Goal: Information Seeking & Learning: Learn about a topic

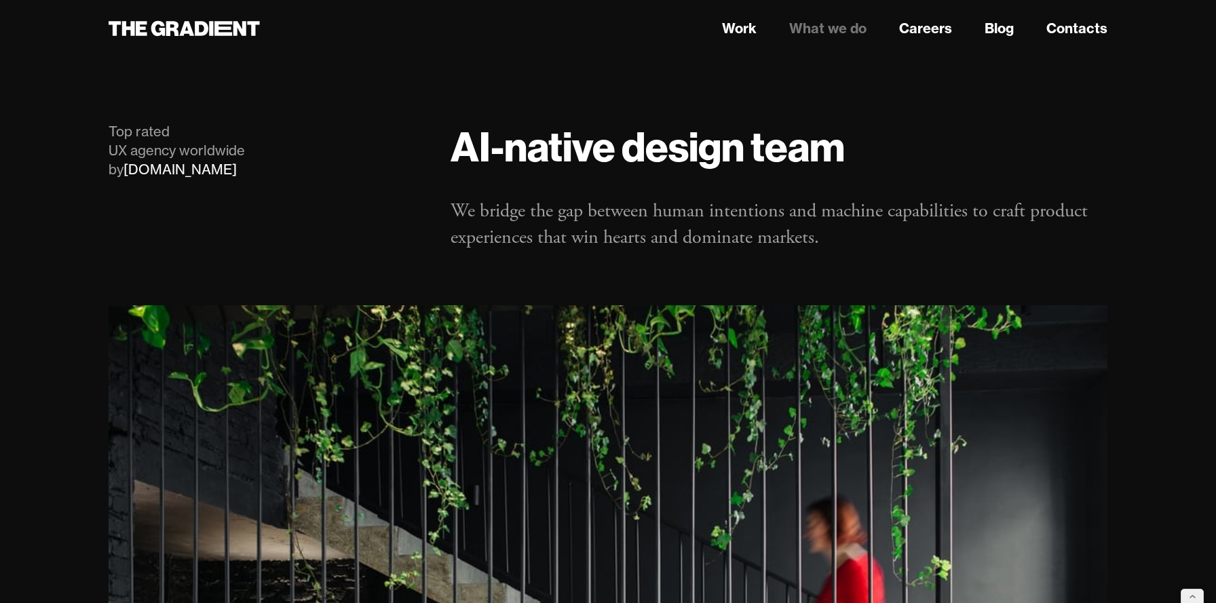
scroll to position [4841, 0]
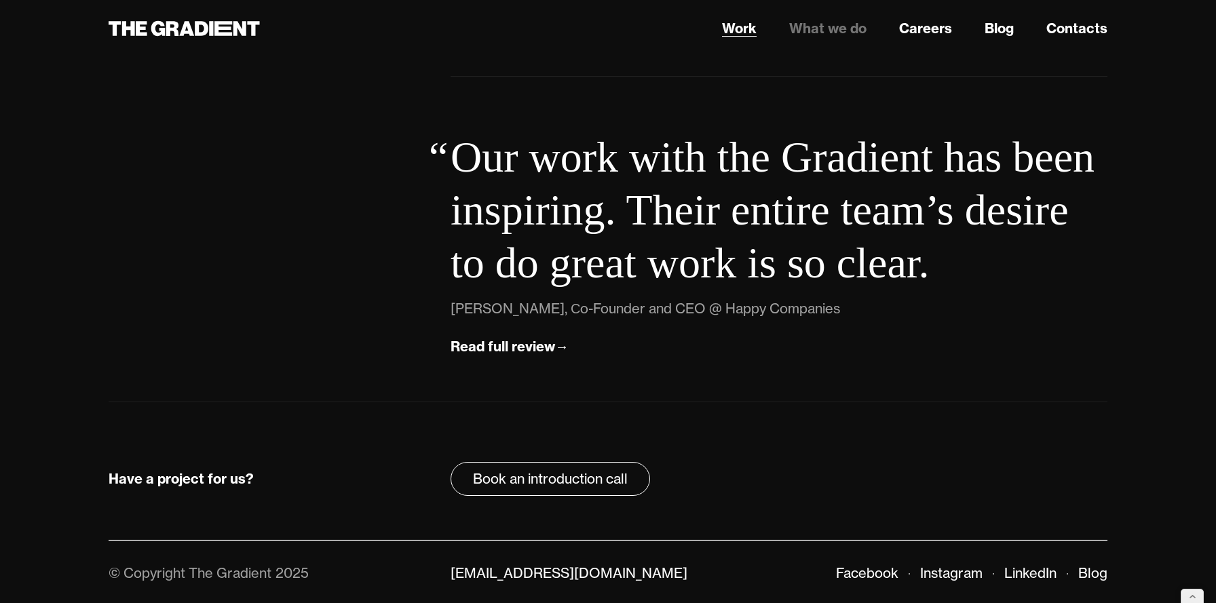
click at [735, 24] on link "Work" at bounding box center [739, 28] width 35 height 20
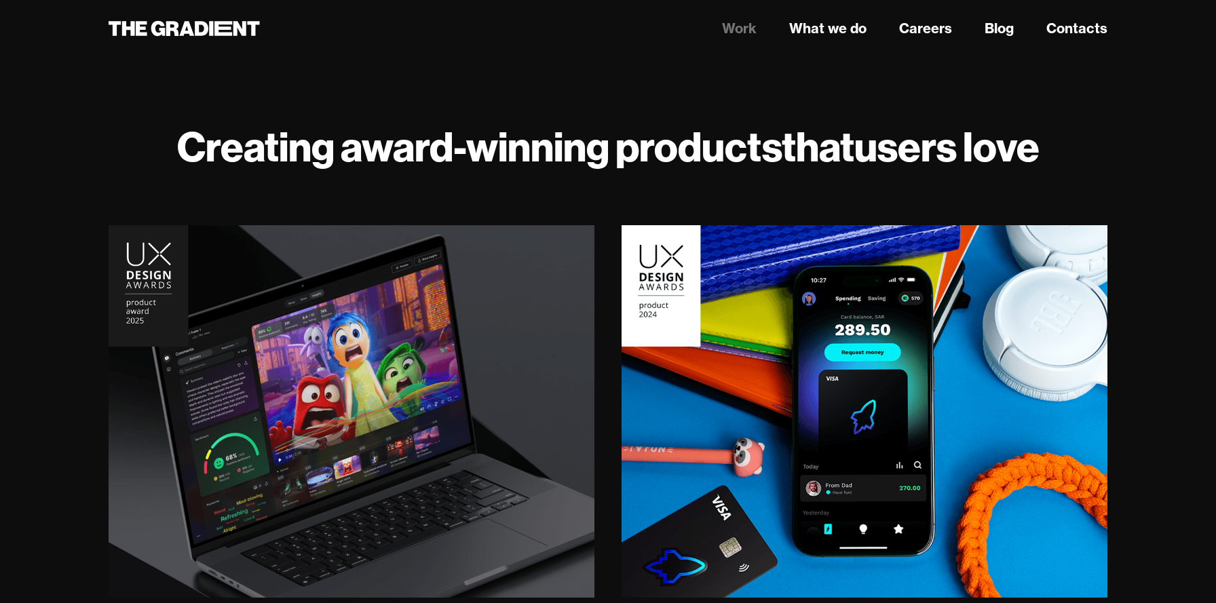
click at [166, 30] on icon at bounding box center [172, 28] width 13 height 15
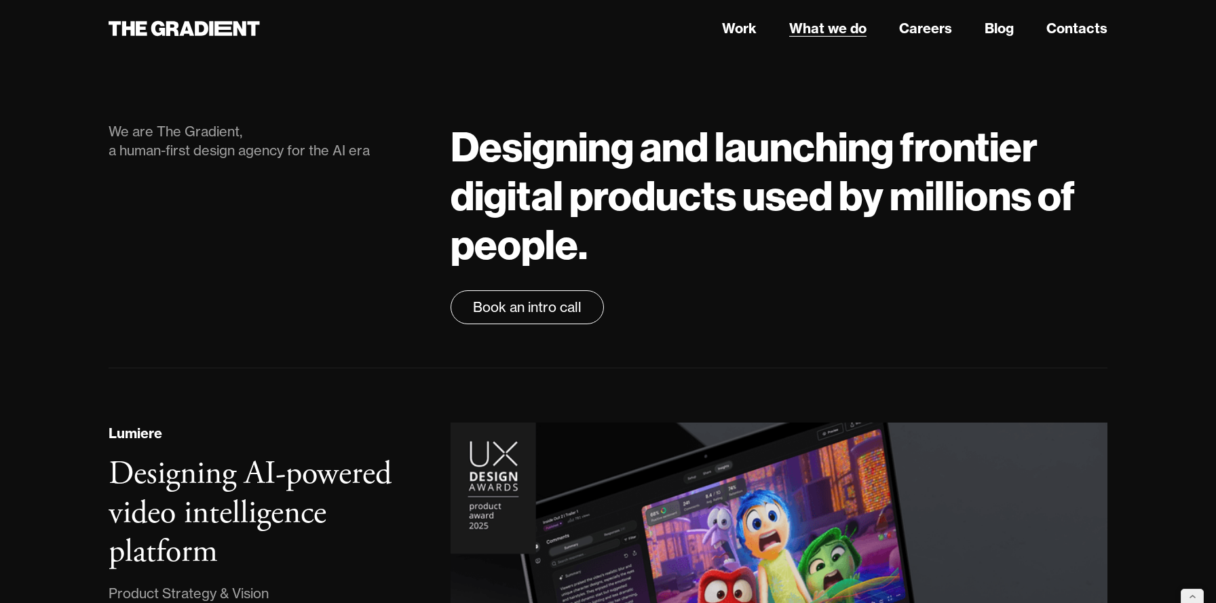
click at [818, 31] on link "What we do" at bounding box center [827, 28] width 77 height 20
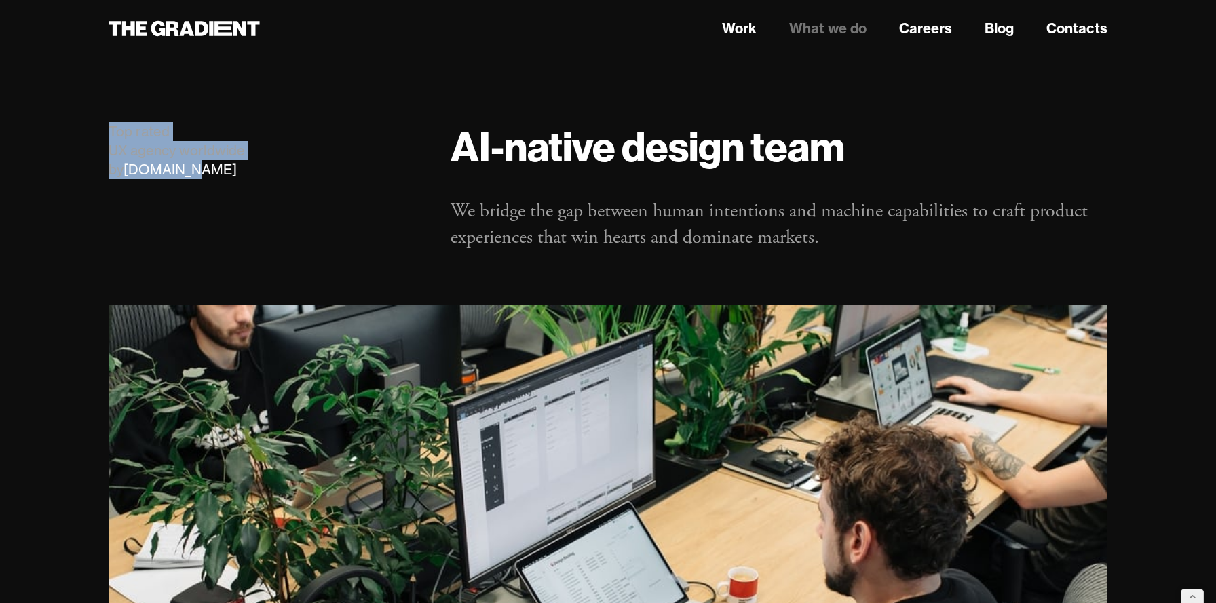
drag, startPoint x: 212, startPoint y: 168, endPoint x: 110, endPoint y: 139, distance: 105.9
click at [110, 139] on div "Top rated UX agency worldwide by Clutch.co" at bounding box center [266, 150] width 315 height 57
copy div "Top rated UX agency worldwide by Clutch.co"
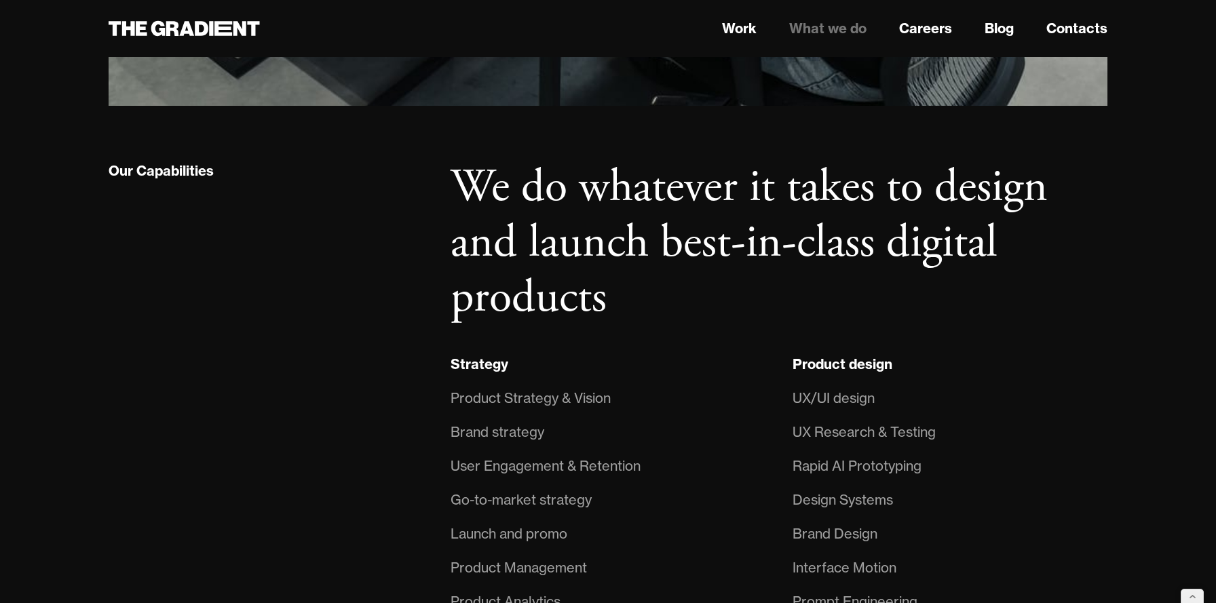
scroll to position [876, 0]
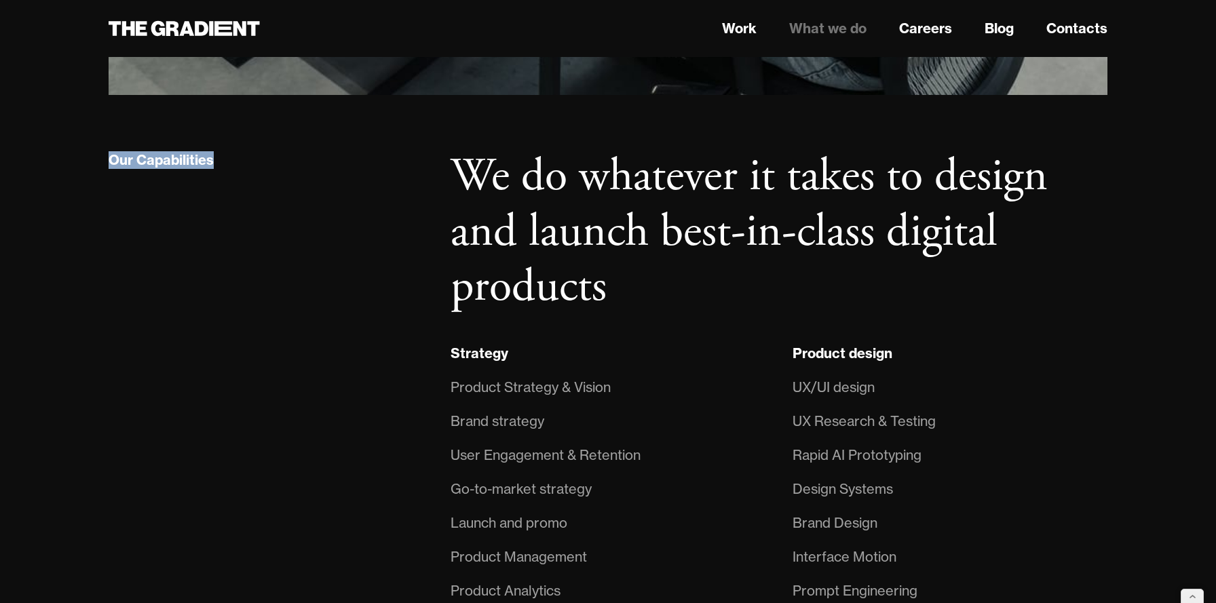
drag, startPoint x: 218, startPoint y: 157, endPoint x: 104, endPoint y: 160, distance: 114.0
click at [104, 160] on div "Our Capabilities" at bounding box center [266, 378] width 342 height 459
copy div "Our Capabilities"
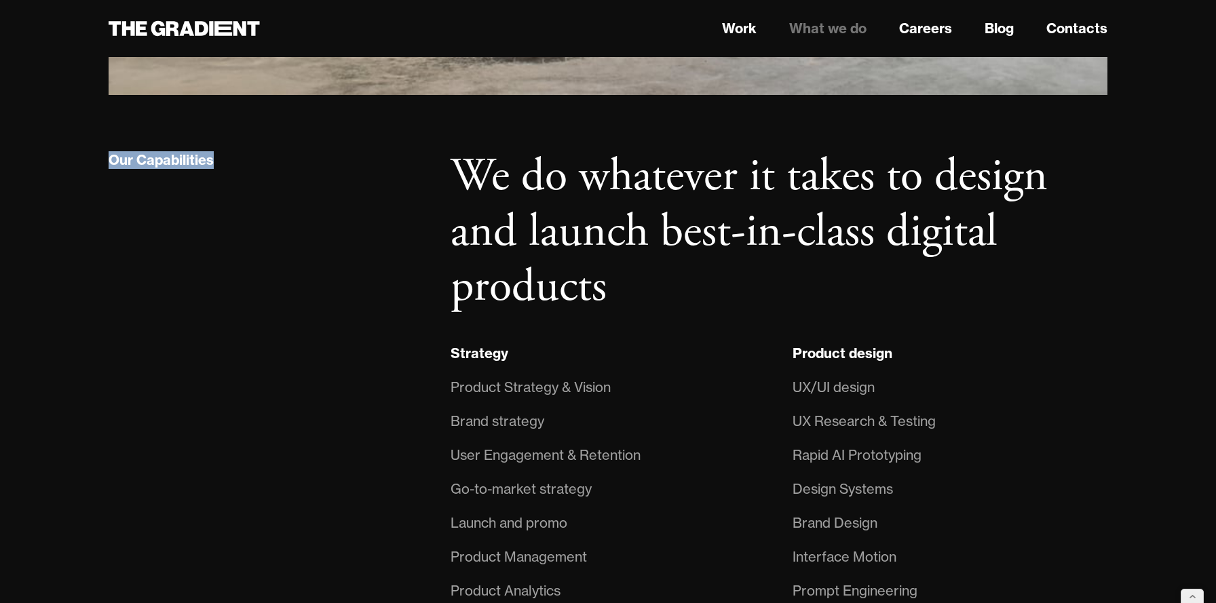
scroll to position [918, 0]
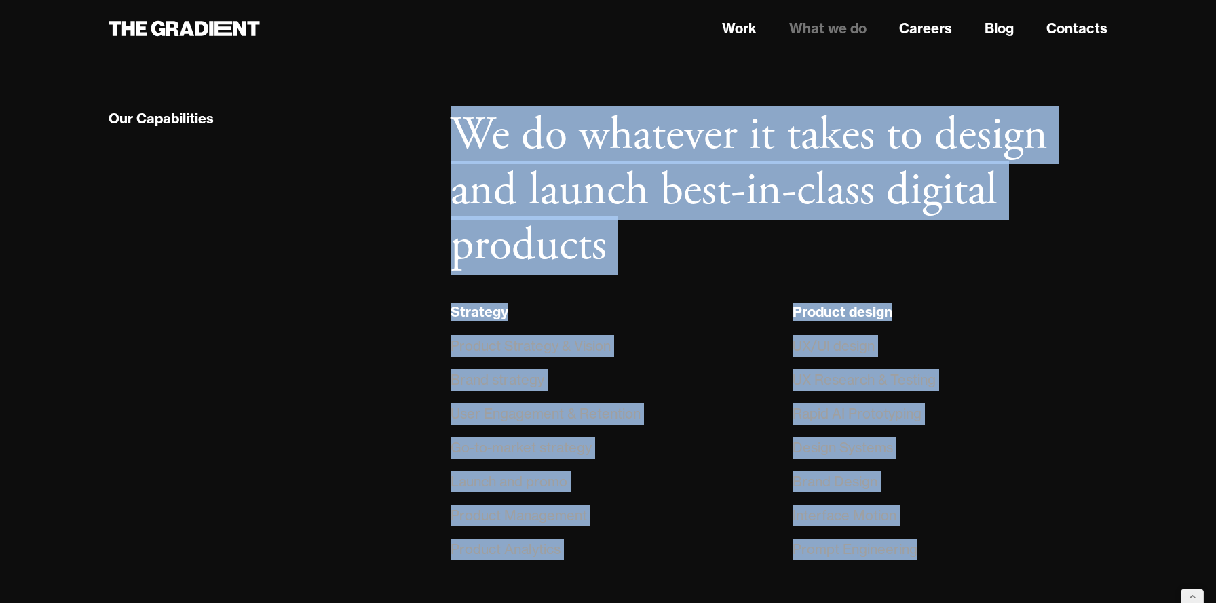
drag, startPoint x: 452, startPoint y: 142, endPoint x: 952, endPoint y: 543, distance: 639.9
click at [952, 543] on div "We do whatever it takes to design and launch best-in-class digital products Str…" at bounding box center [779, 337] width 684 height 459
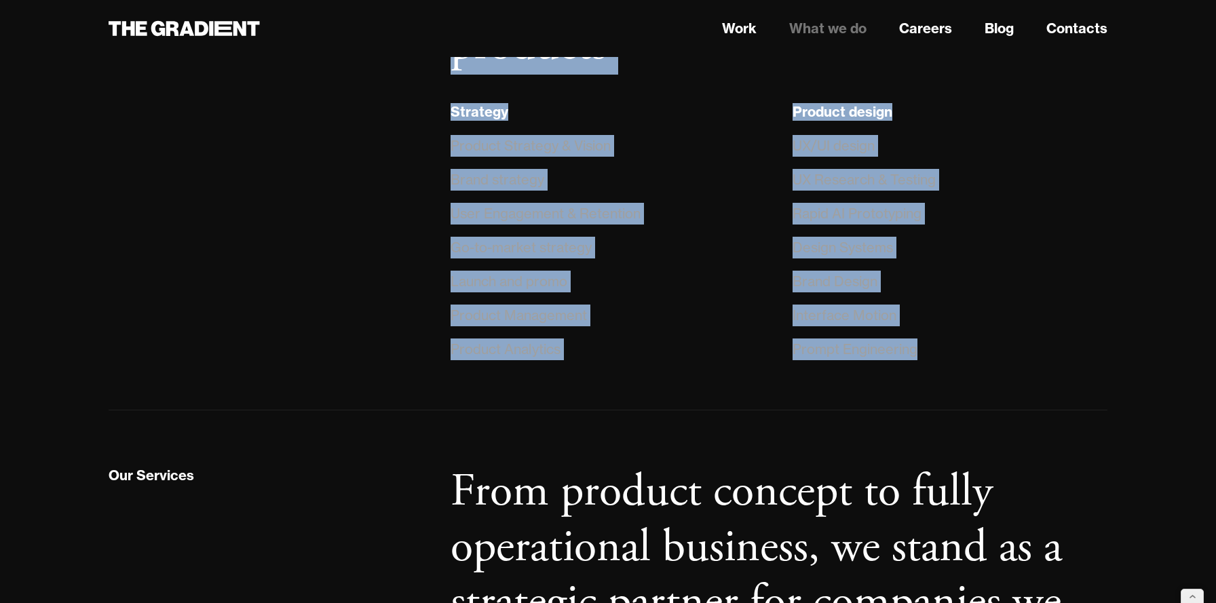
scroll to position [1117, 0]
copy div "We do whatever it takes to design and launch best-in-class digital products Str…"
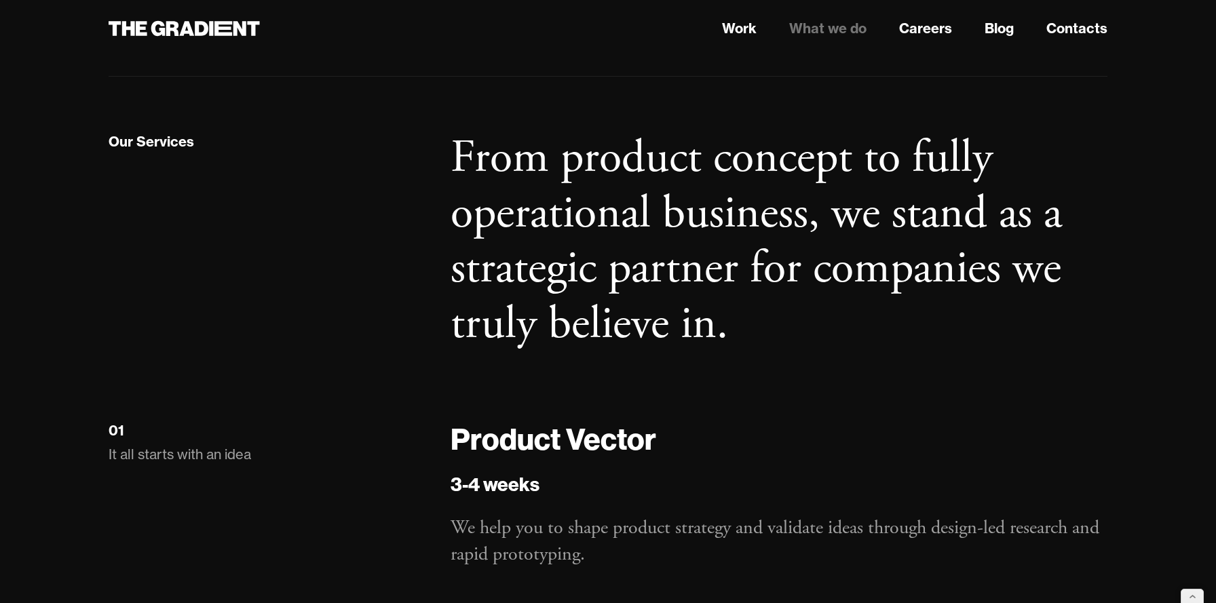
scroll to position [1453, 0]
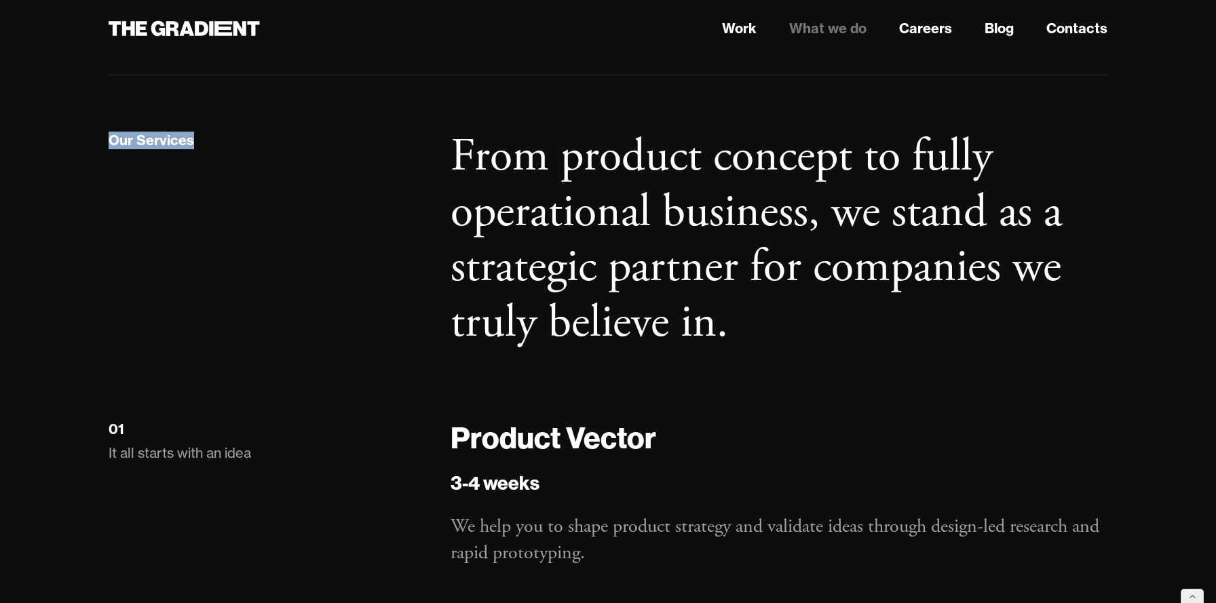
drag, startPoint x: 226, startPoint y: 139, endPoint x: 85, endPoint y: 136, distance: 141.1
copy div "Our Services"
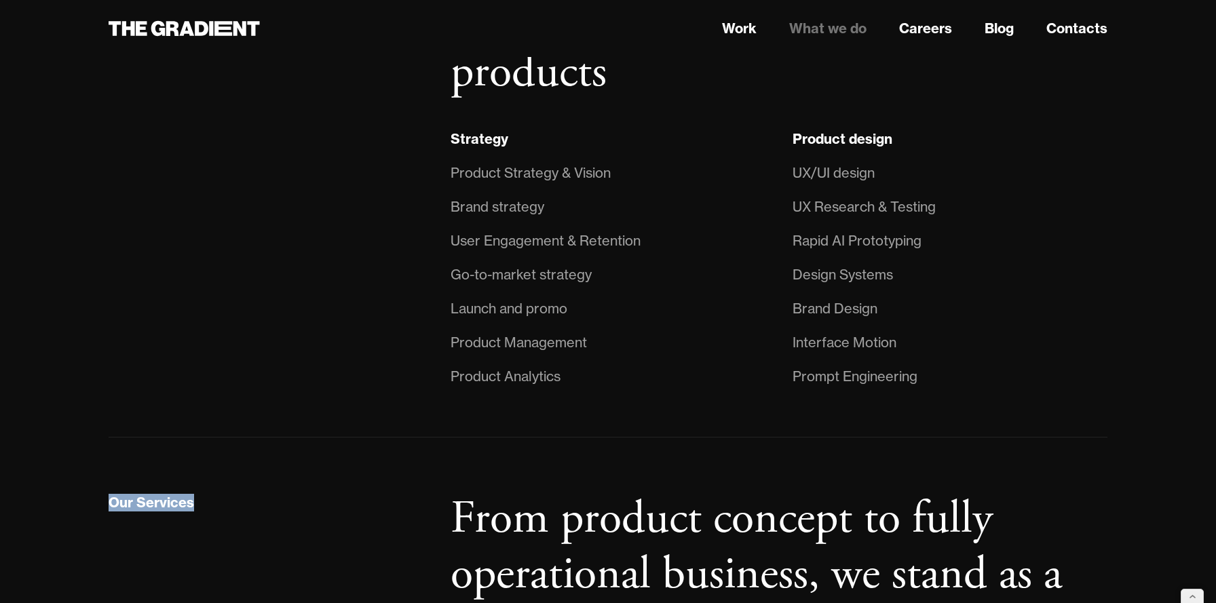
scroll to position [1092, 0]
copy div "Our Services"
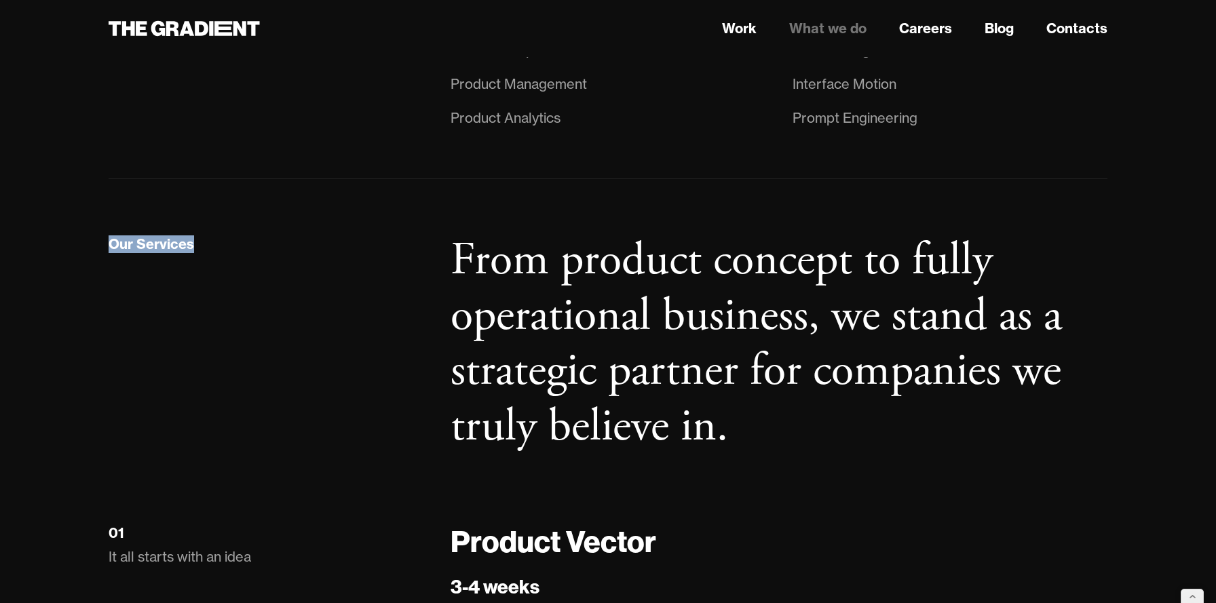
scroll to position [1359, 0]
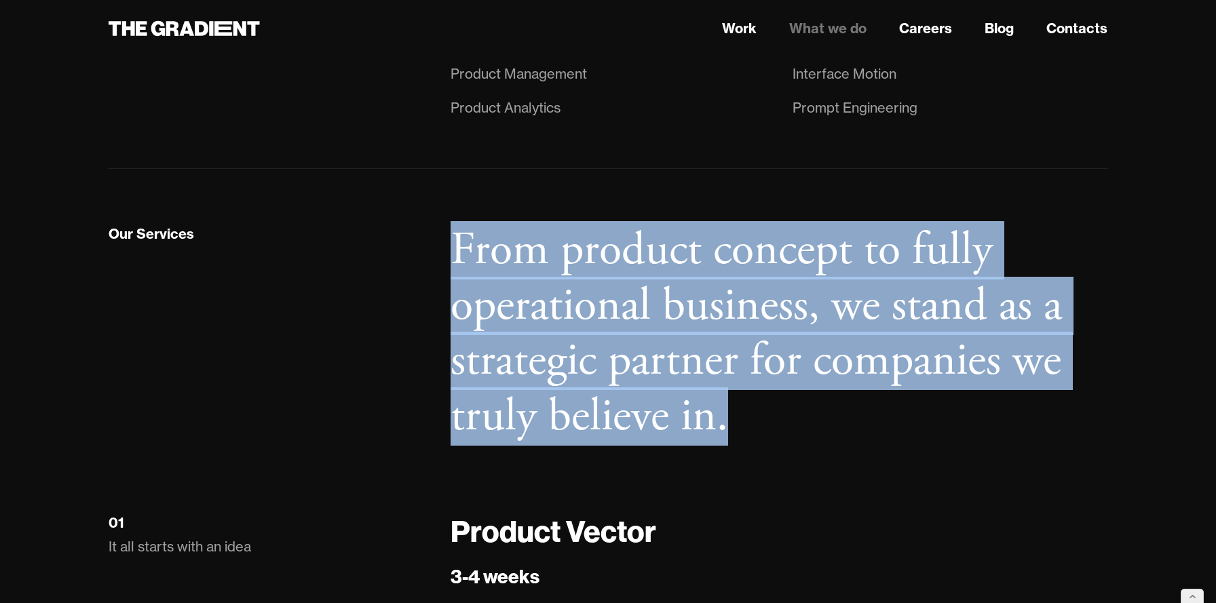
drag, startPoint x: 754, startPoint y: 431, endPoint x: 460, endPoint y: 262, distance: 339.8
click at [460, 262] on h2 "From product concept to fully operational business, we stand as a strategic par…" at bounding box center [778, 333] width 657 height 221
copy h2 "From product concept to fully operational business, we stand as a strategic par…"
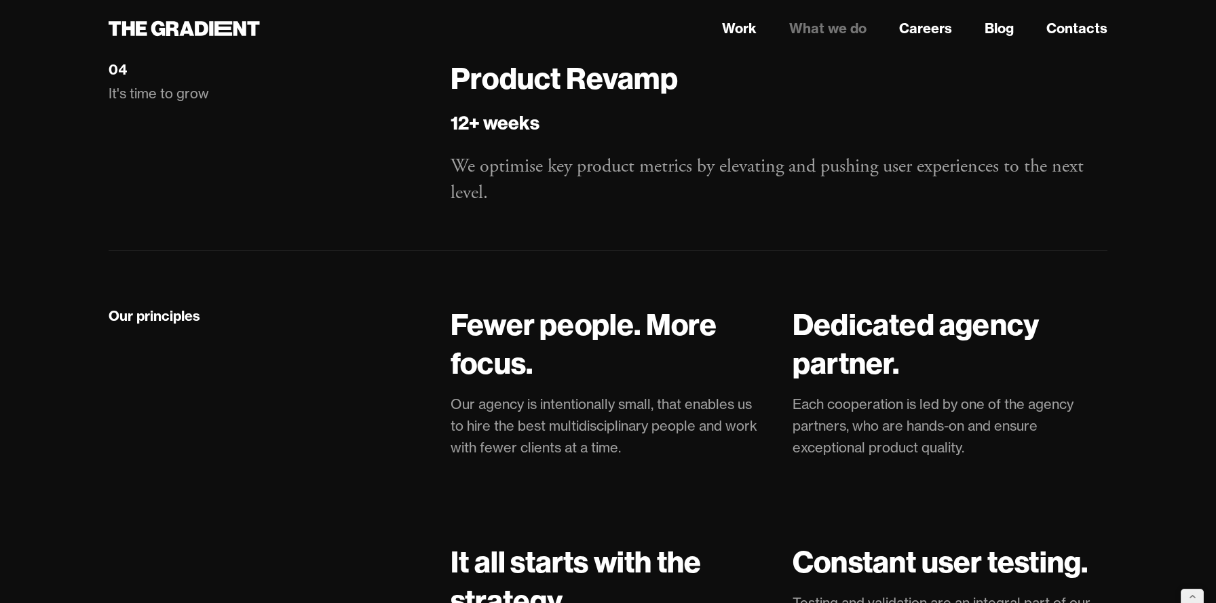
scroll to position [2585, 0]
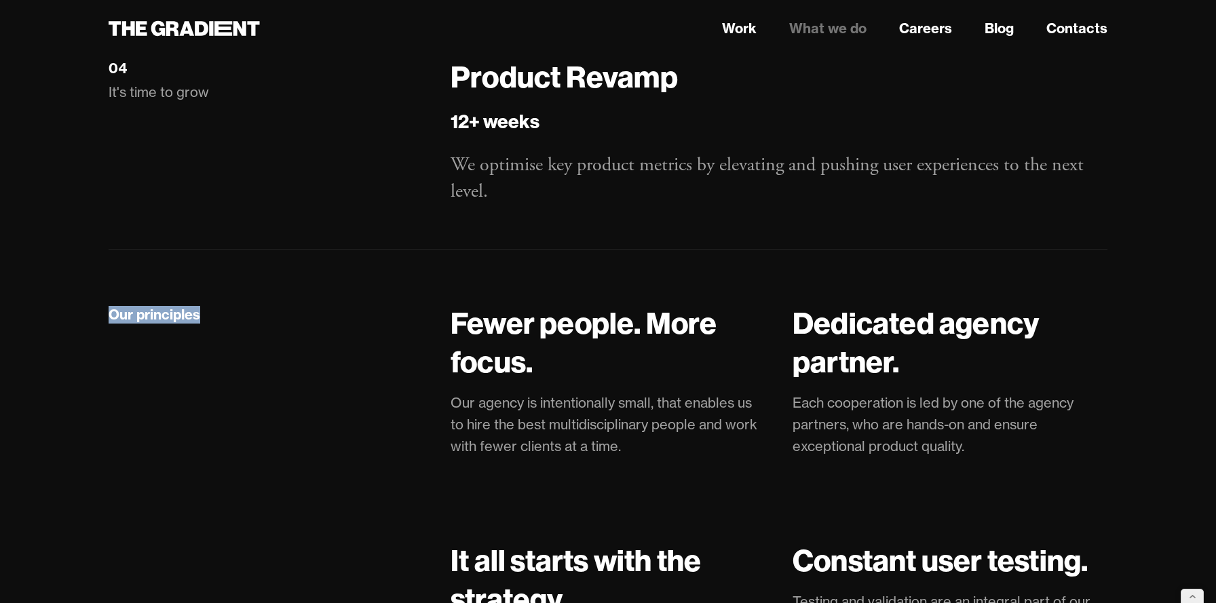
drag, startPoint x: 206, startPoint y: 309, endPoint x: 89, endPoint y: 308, distance: 117.4
click at [89, 308] on main "Top rated UX agency worldwide by Clutch.co AI-native design team We bridge the …" at bounding box center [607, 139] width 1085 height 5313
copy div "Our principles"
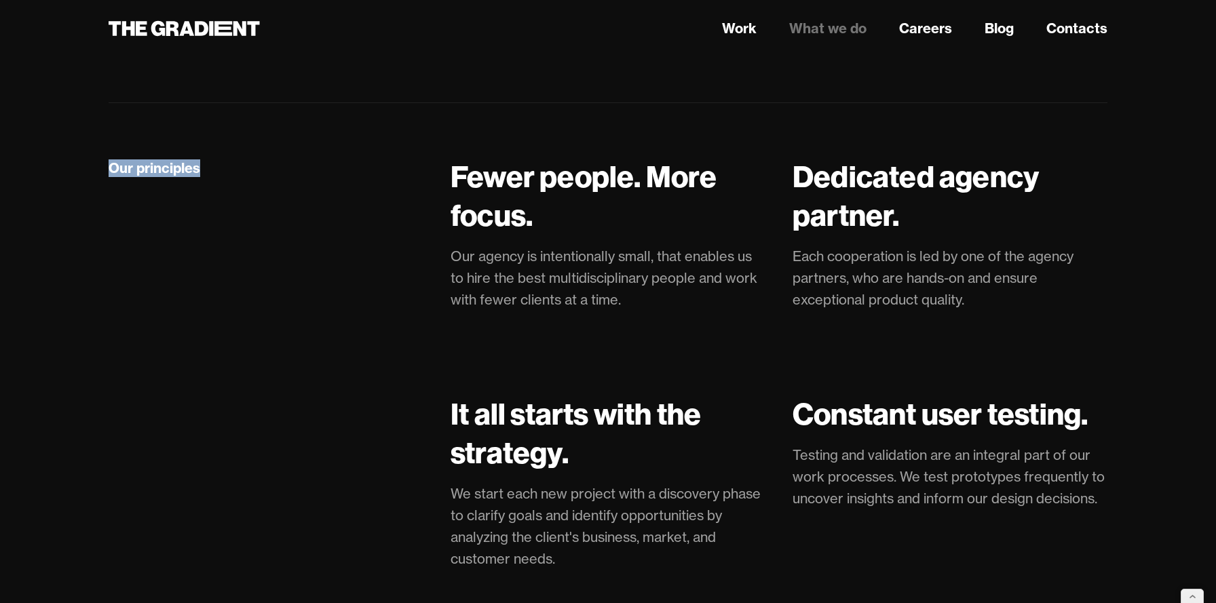
scroll to position [2743, 0]
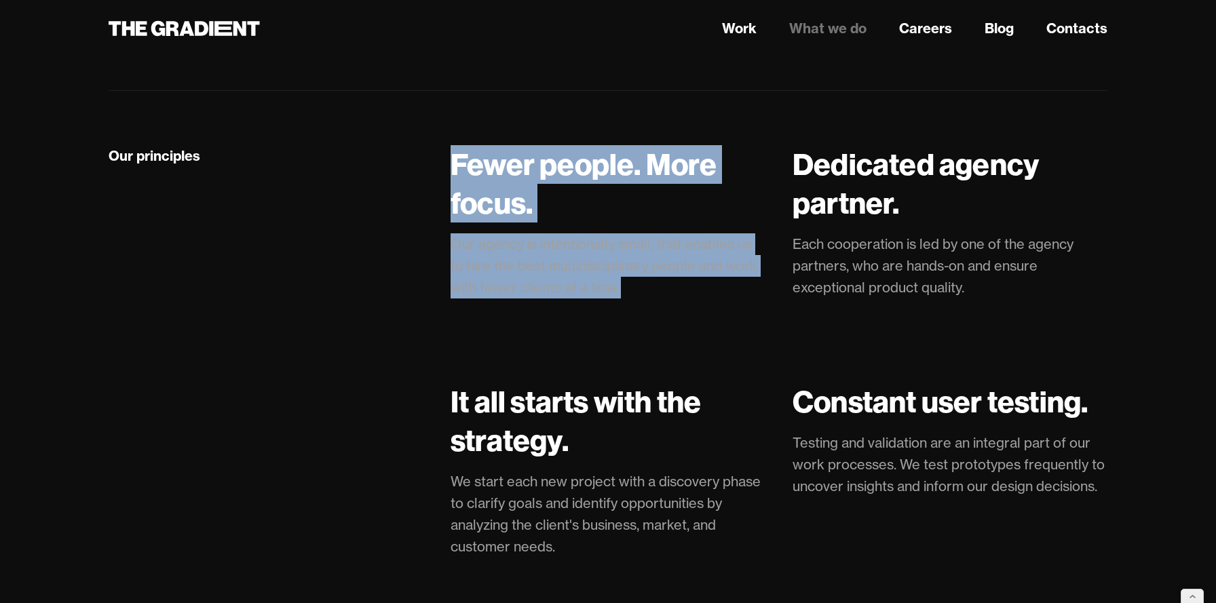
drag, startPoint x: 445, startPoint y: 156, endPoint x: 670, endPoint y: 286, distance: 260.2
click at [670, 286] on div "Fewer people. More focus. Our agency is intentionally small, that enables us to…" at bounding box center [779, 606] width 684 height 923
copy div "Fewer people. More focus. Our agency is intentionally small, that enables us to…"
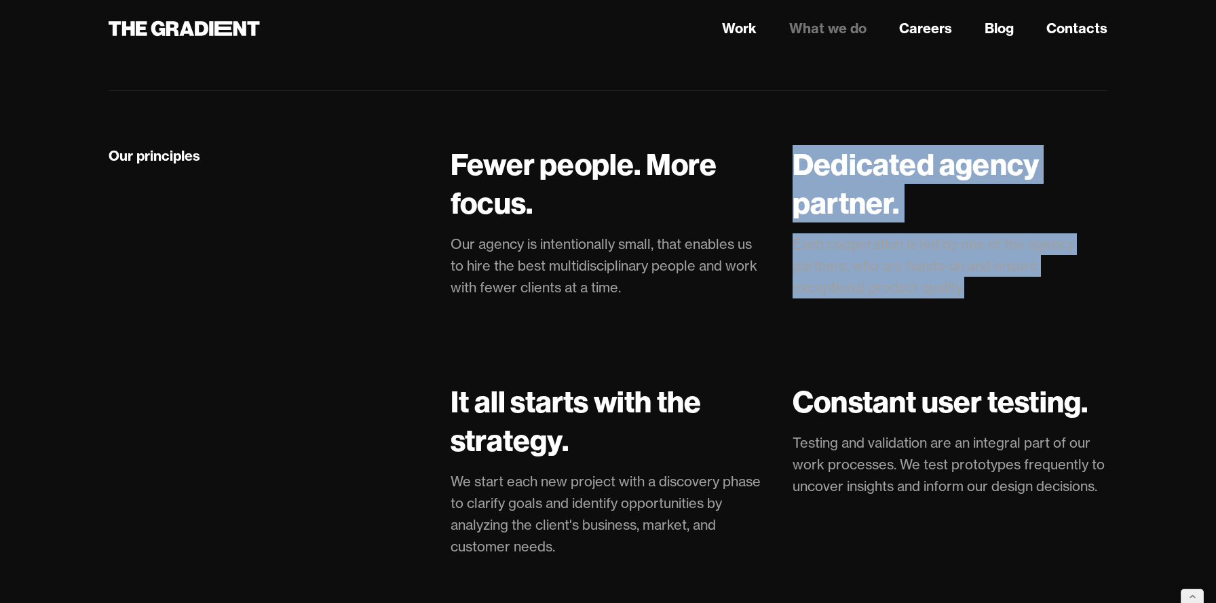
drag, startPoint x: 785, startPoint y: 159, endPoint x: 1020, endPoint y: 282, distance: 265.2
click at [1020, 282] on div "Fewer people. More focus. Our agency is intentionally small, that enables us to…" at bounding box center [778, 606] width 657 height 923
copy div "Dedicated agency partner. Each cooperation is led by one of the agency partners…"
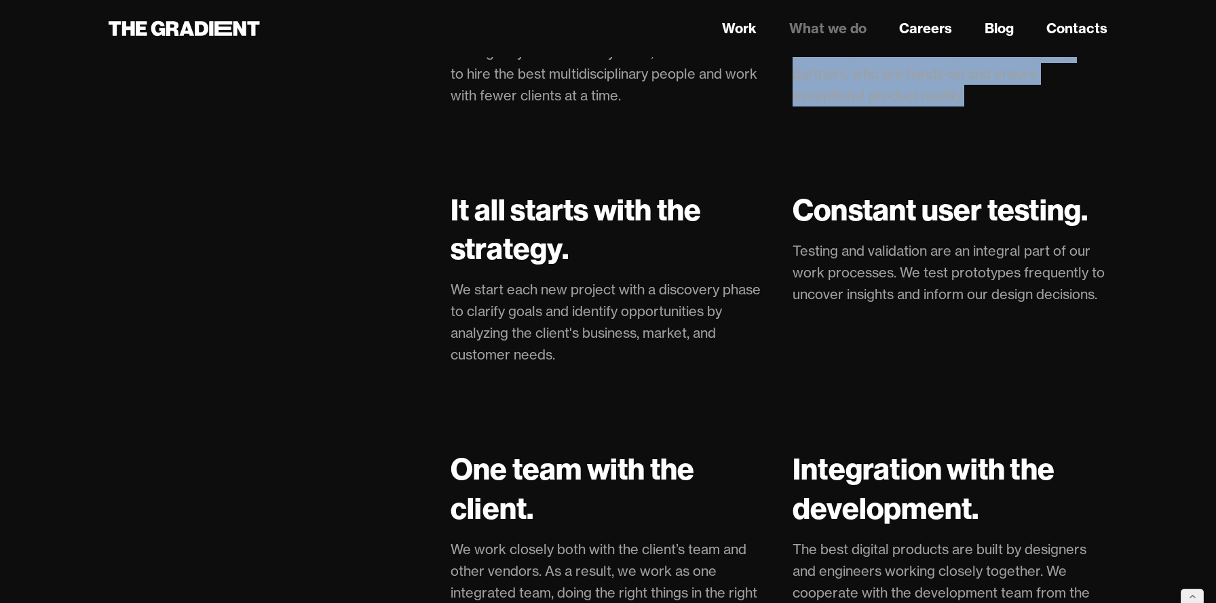
scroll to position [2940, 0]
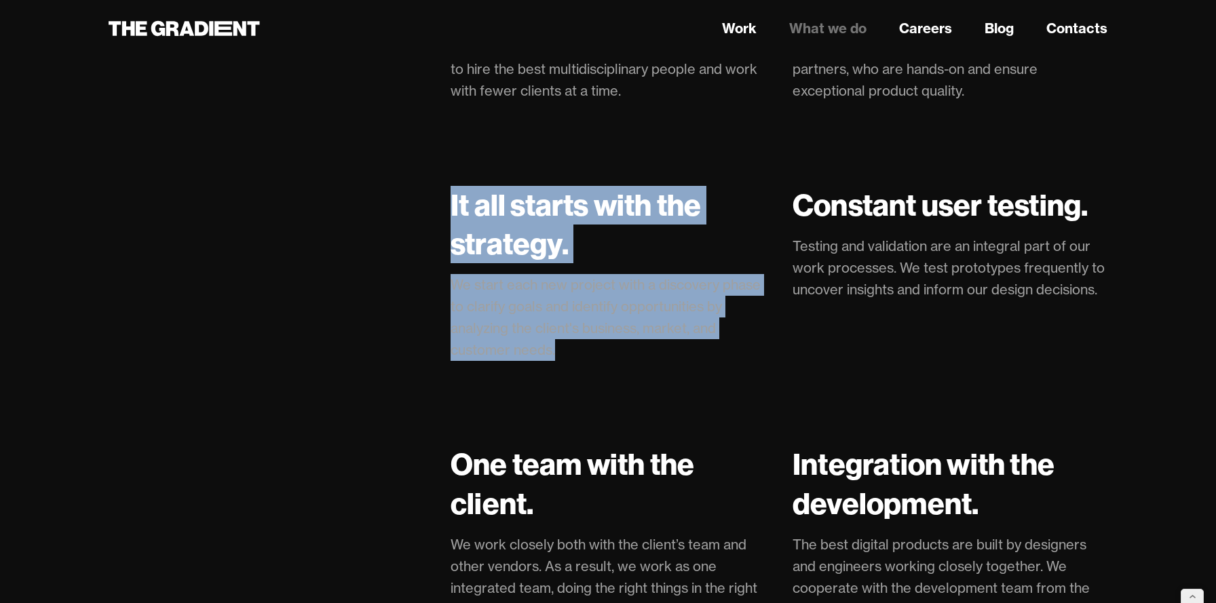
drag, startPoint x: 452, startPoint y: 206, endPoint x: 560, endPoint y: 377, distance: 203.1
click at [560, 377] on div "It all starts with the strategy. We start each new project with a discovery pha…" at bounding box center [607, 288] width 315 height 205
copy div "It all starts with the strategy. We start each new project with a discovery pha…"
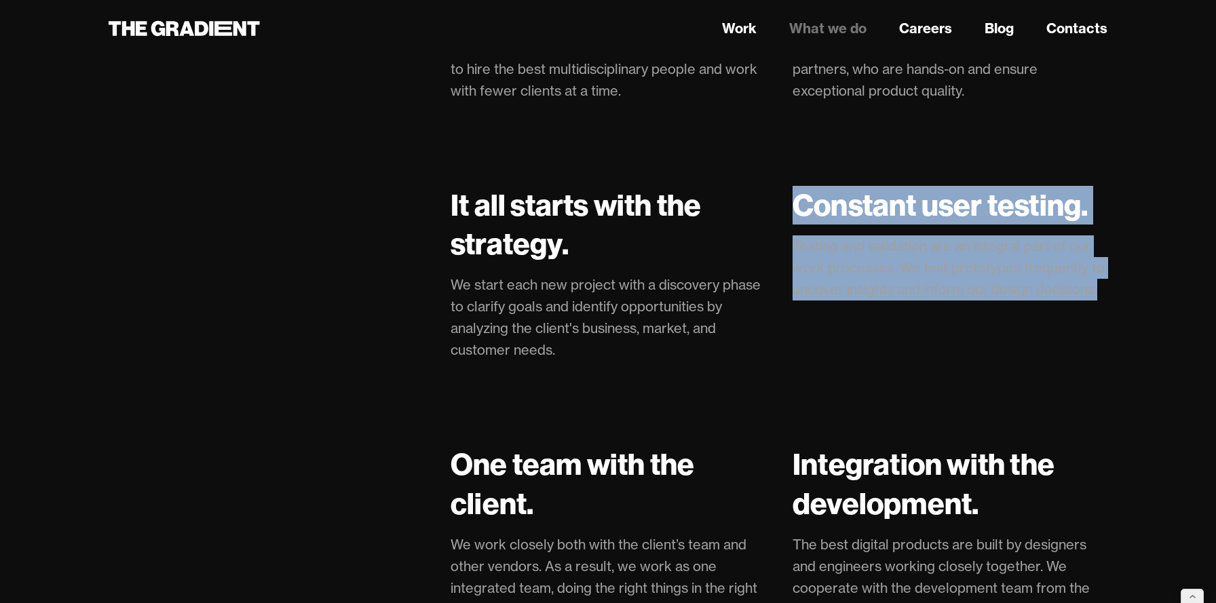
drag, startPoint x: 788, startPoint y: 195, endPoint x: 1199, endPoint y: 271, distance: 418.0
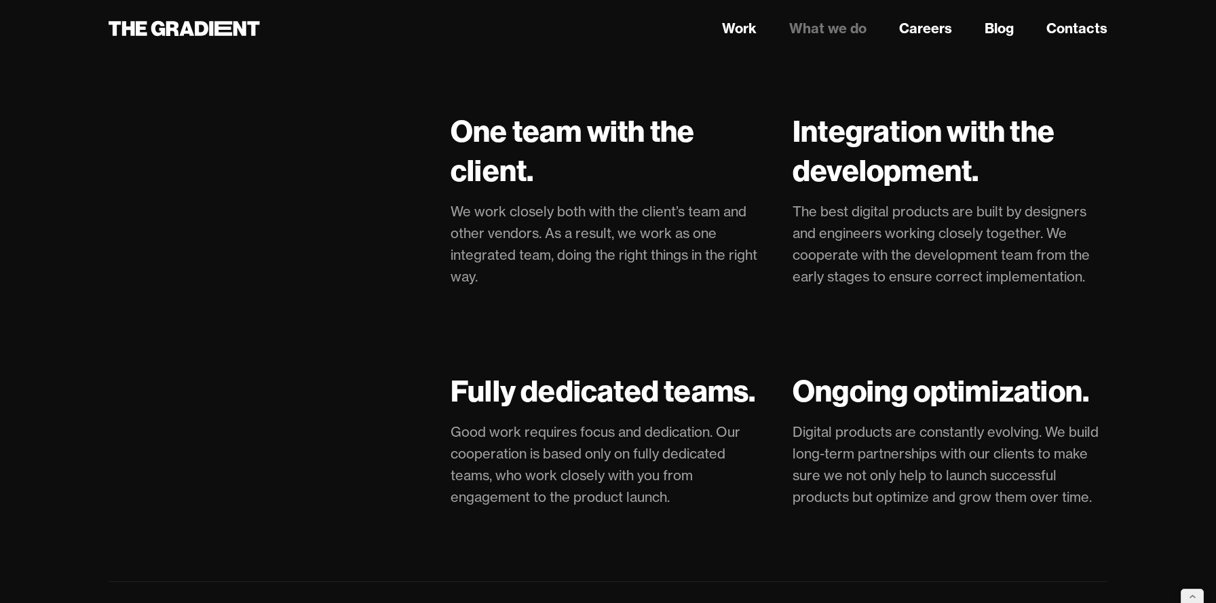
scroll to position [3303, 0]
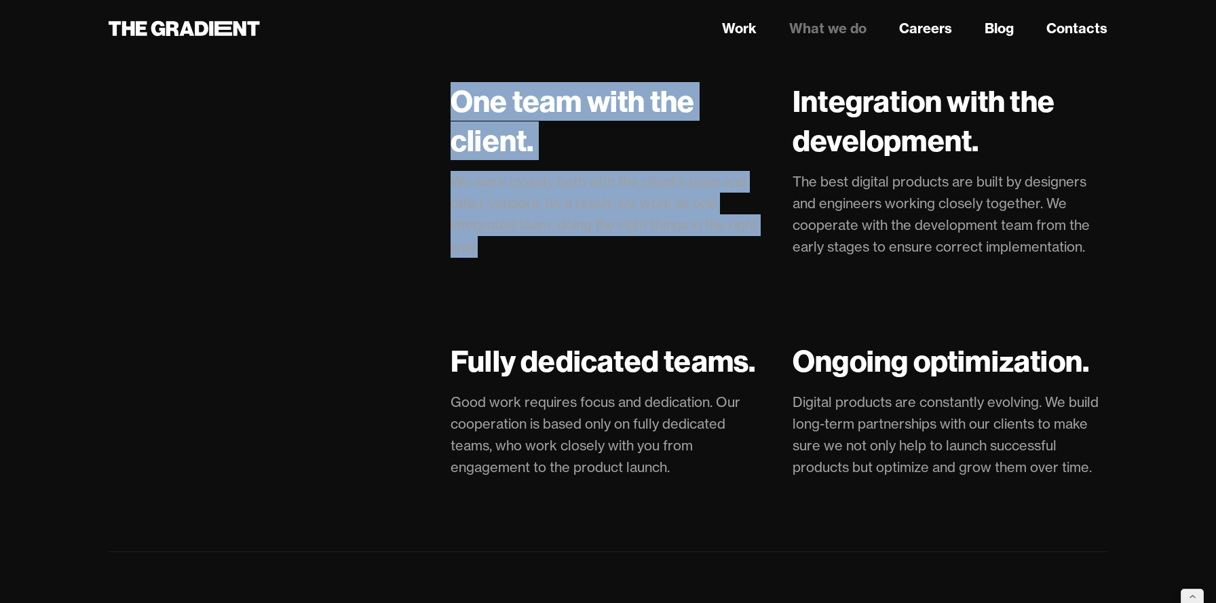
drag, startPoint x: 454, startPoint y: 94, endPoint x: 533, endPoint y: 260, distance: 183.9
click at [533, 260] on div "One team with the client. We work closely both with the client’s team and other…" at bounding box center [607, 184] width 315 height 205
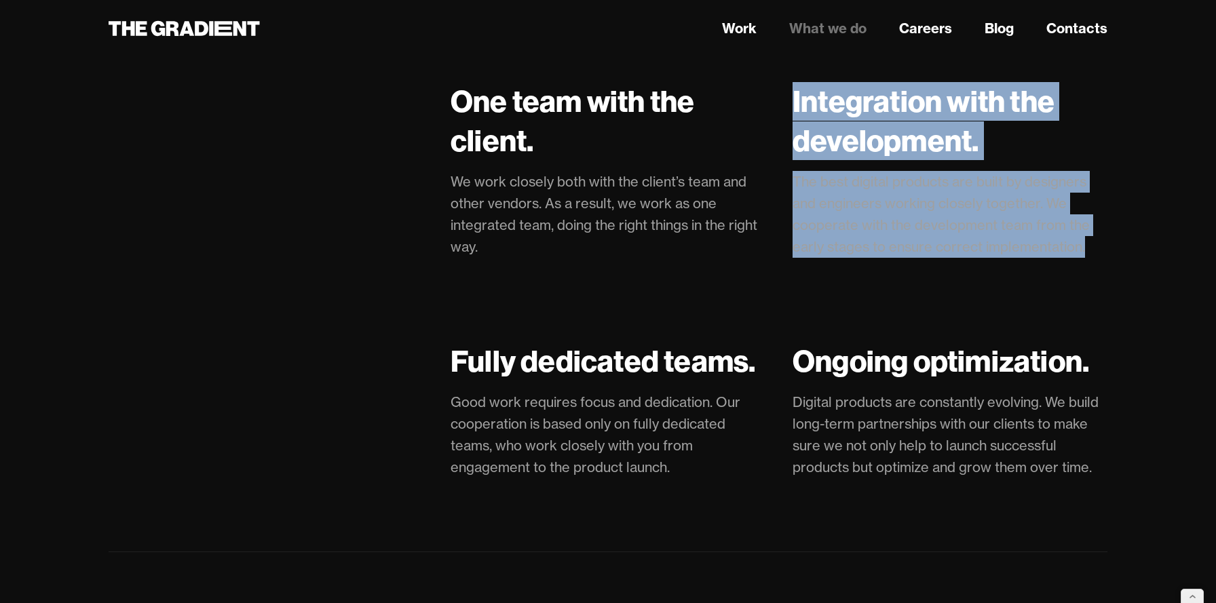
drag, startPoint x: 780, startPoint y: 100, endPoint x: 1093, endPoint y: 239, distance: 342.2
click at [1093, 239] on div "Fewer people. More focus. Our agency is intentionally small, that enables us to…" at bounding box center [778, 47] width 657 height 923
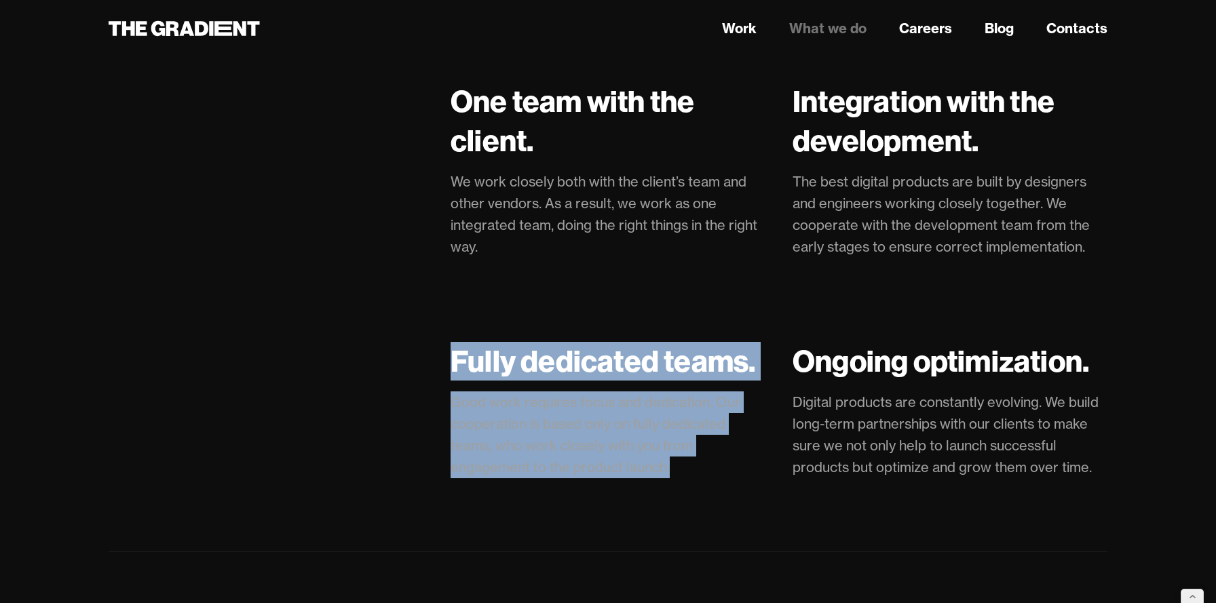
drag, startPoint x: 446, startPoint y: 355, endPoint x: 745, endPoint y: 471, distance: 320.5
click at [745, 471] on div "Fewer people. More focus. Our agency is intentionally small, that enables us to…" at bounding box center [779, 47] width 684 height 923
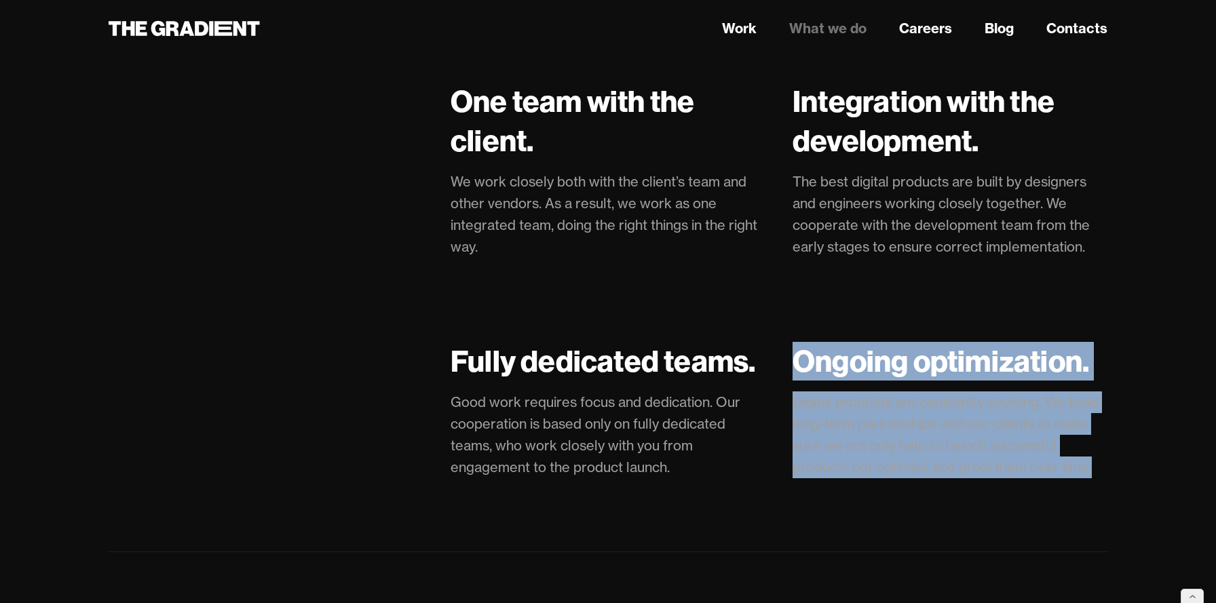
drag, startPoint x: 801, startPoint y: 355, endPoint x: 1102, endPoint y: 463, distance: 319.7
click at [1102, 463] on div "Ongoing optimization. Digital products are constantly evolving. We build long-t…" at bounding box center [949, 425] width 315 height 166
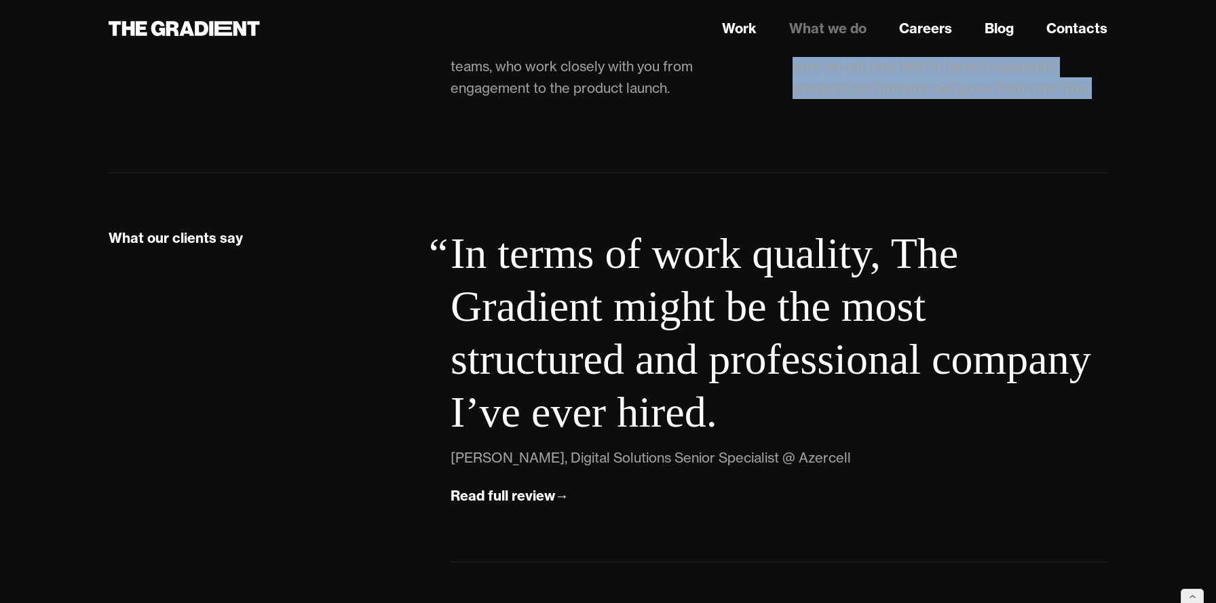
scroll to position [3666, 0]
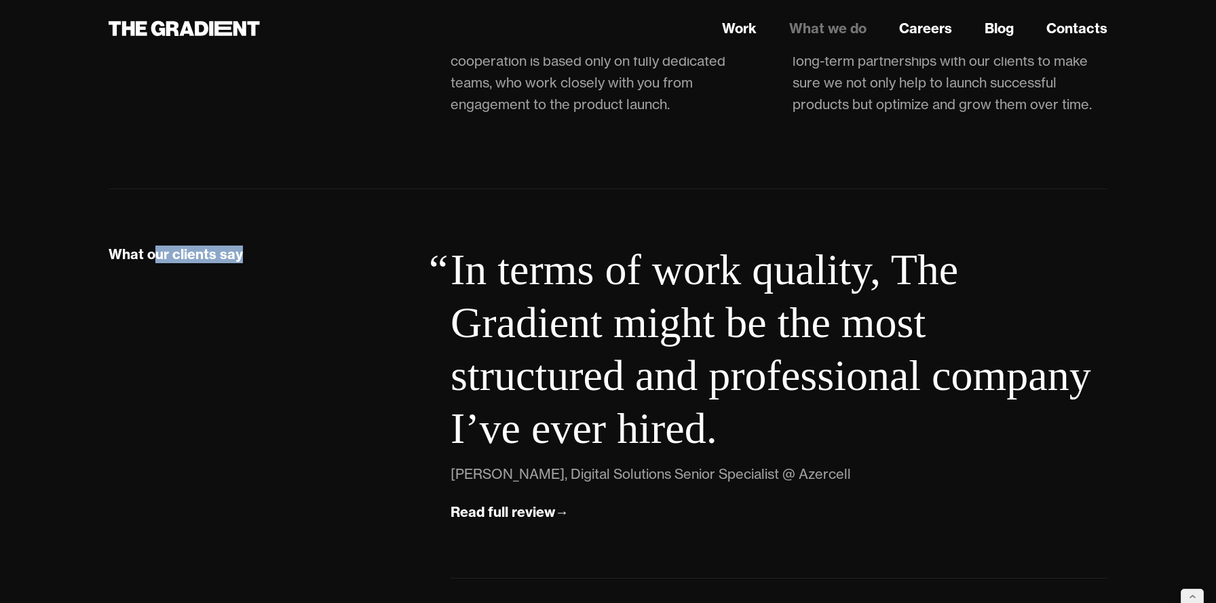
drag, startPoint x: 255, startPoint y: 250, endPoint x: 96, endPoint y: 258, distance: 159.6
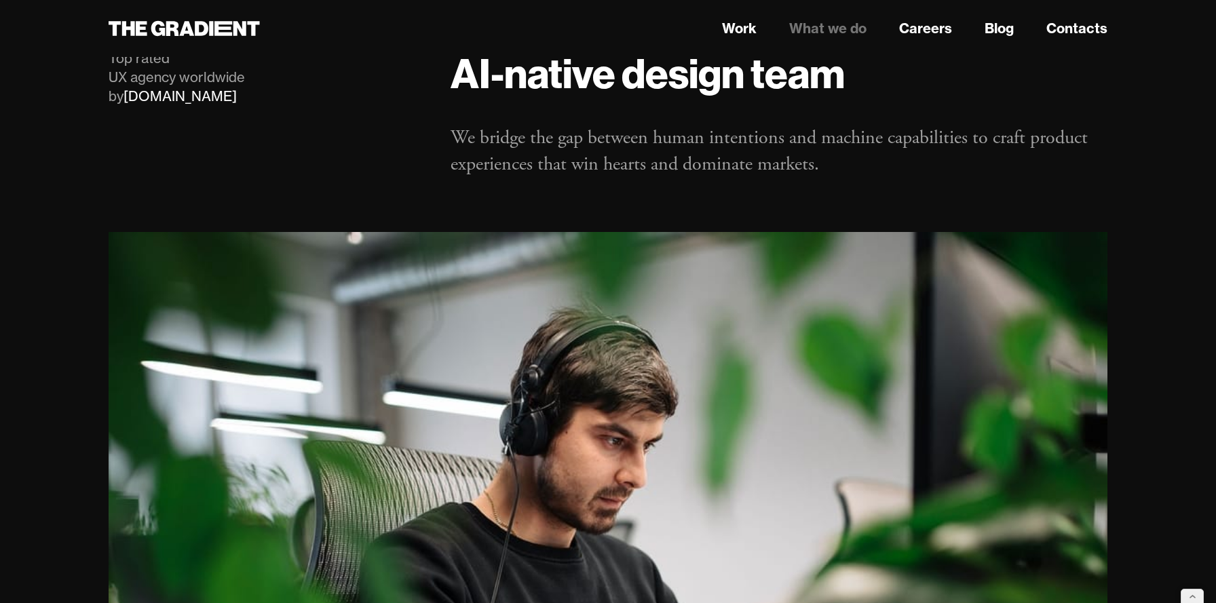
scroll to position [0, 0]
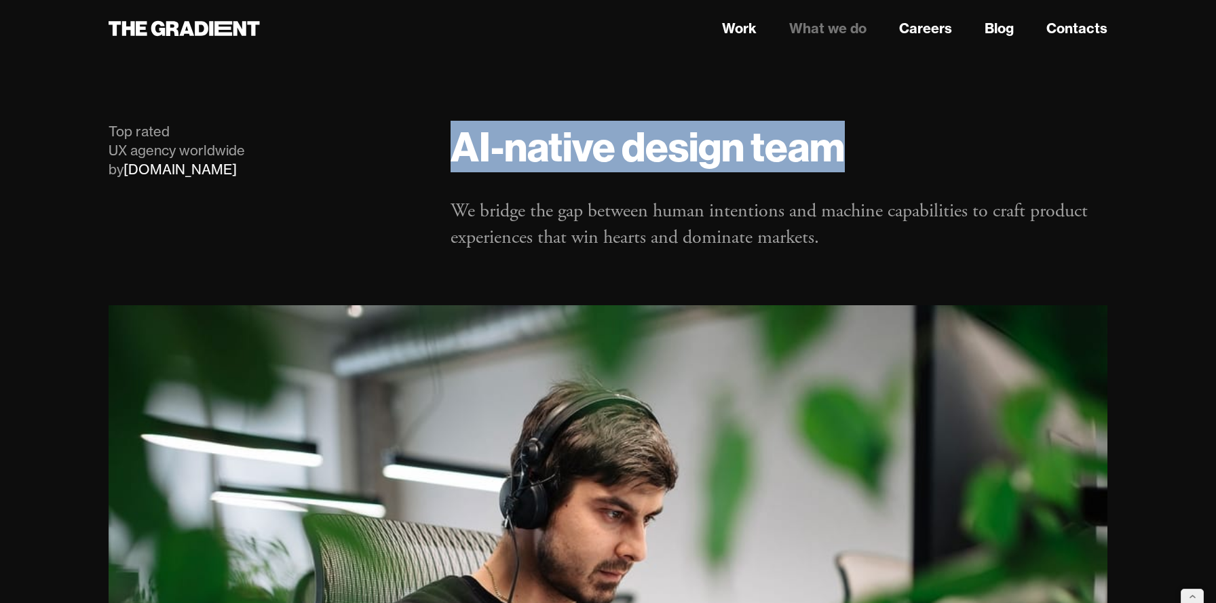
drag, startPoint x: 462, startPoint y: 130, endPoint x: 882, endPoint y: 147, distance: 420.2
click at [887, 147] on h1 "AI-native design team" at bounding box center [778, 146] width 657 height 49
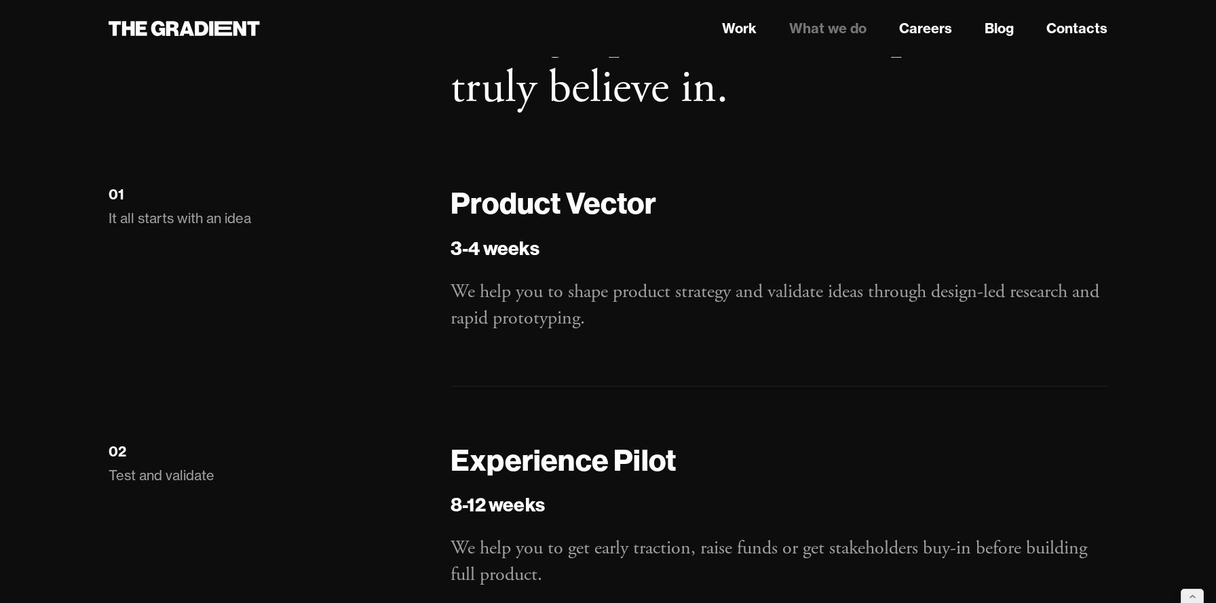
scroll to position [1686, 0]
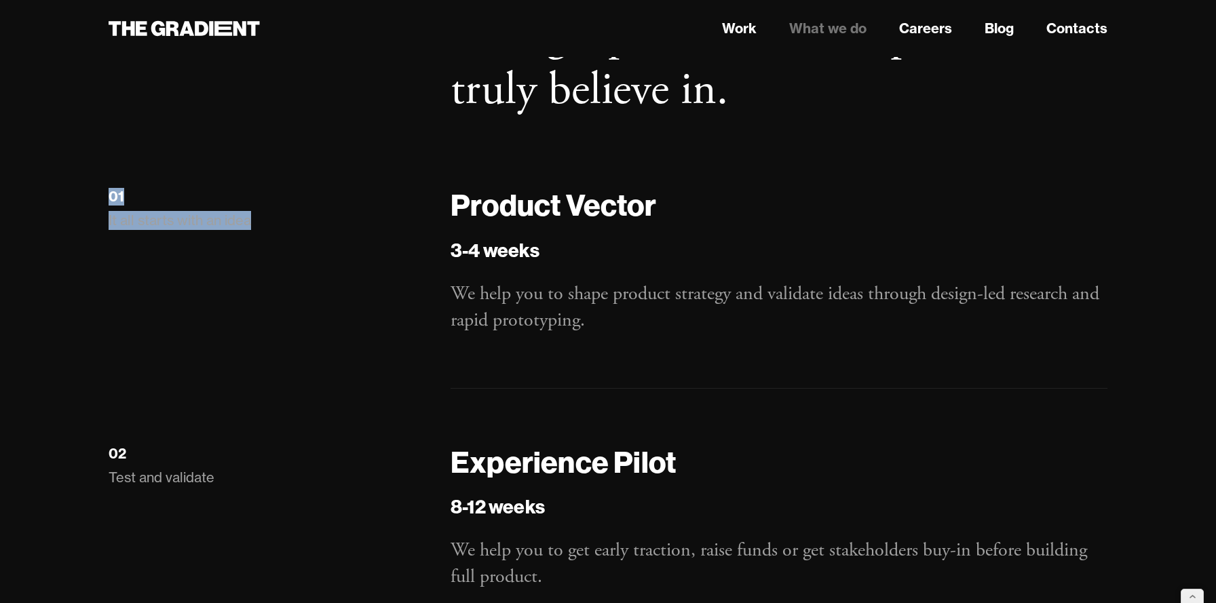
drag, startPoint x: 277, startPoint y: 218, endPoint x: 90, endPoint y: 210, distance: 186.7
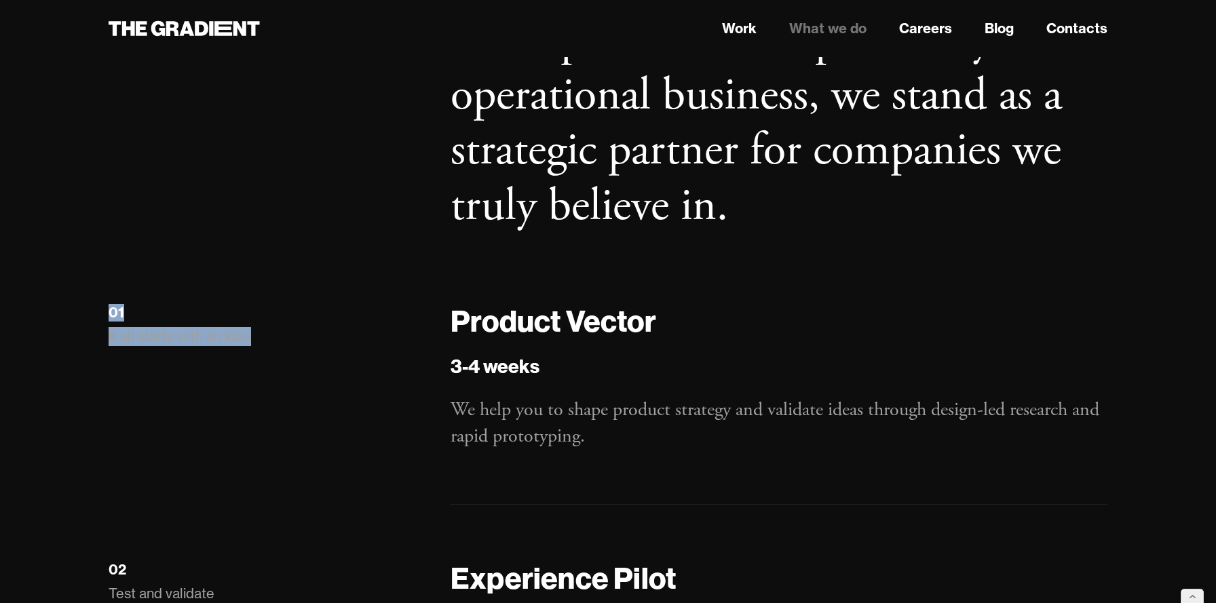
scroll to position [1566, 0]
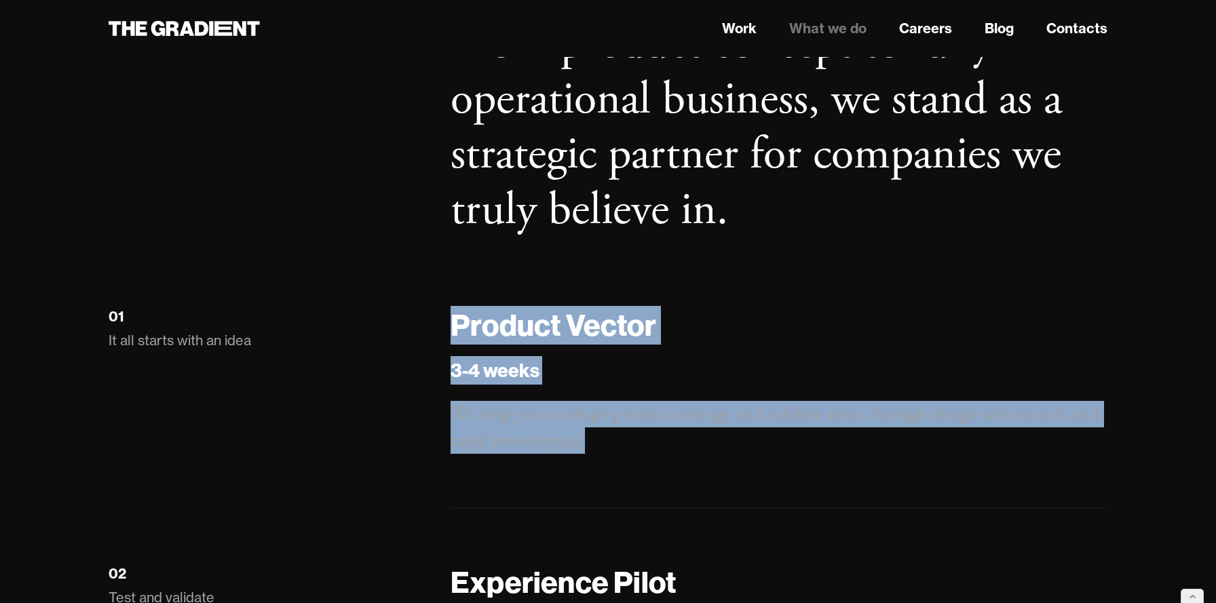
drag, startPoint x: 441, startPoint y: 330, endPoint x: 630, endPoint y: 444, distance: 220.7
click at [630, 444] on div "Product Vector 3-4 weeks We help you to shape product strategy and validate ide…" at bounding box center [779, 434] width 684 height 257
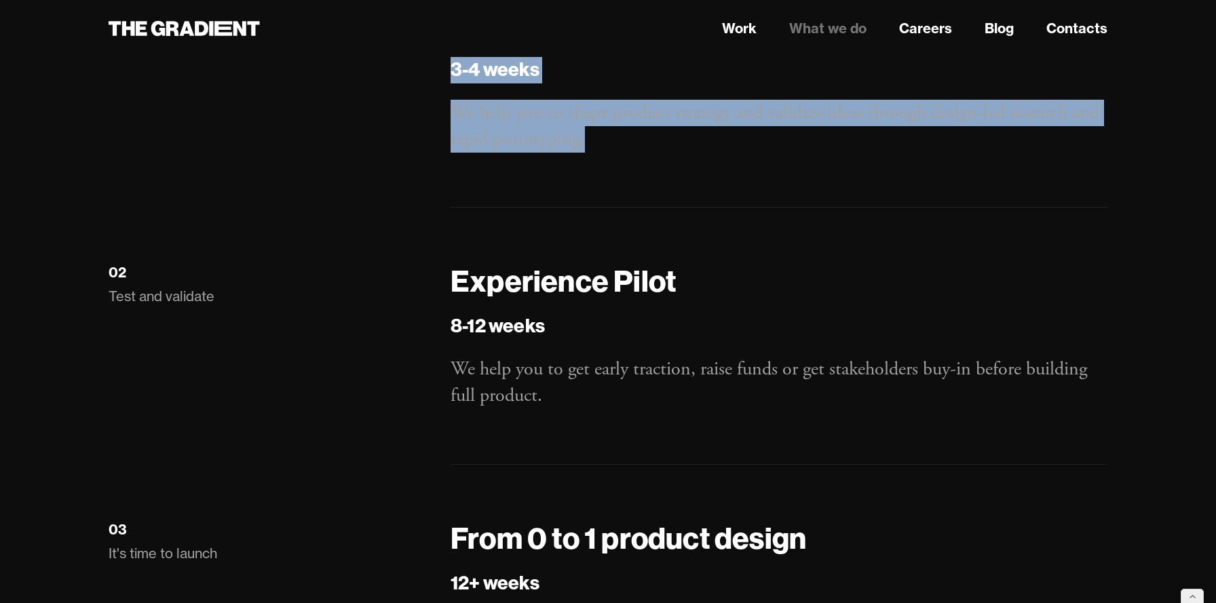
scroll to position [1874, 0]
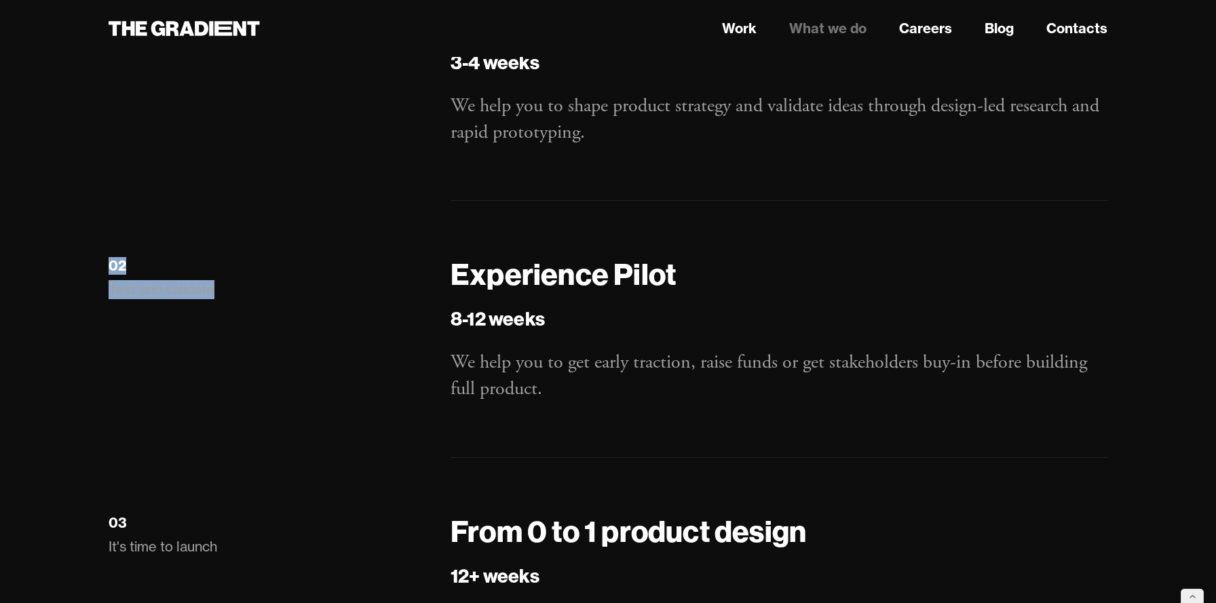
drag, startPoint x: 230, startPoint y: 291, endPoint x: 111, endPoint y: 271, distance: 120.3
click at [111, 271] on div "02 Test and validate" at bounding box center [266, 277] width 315 height 44
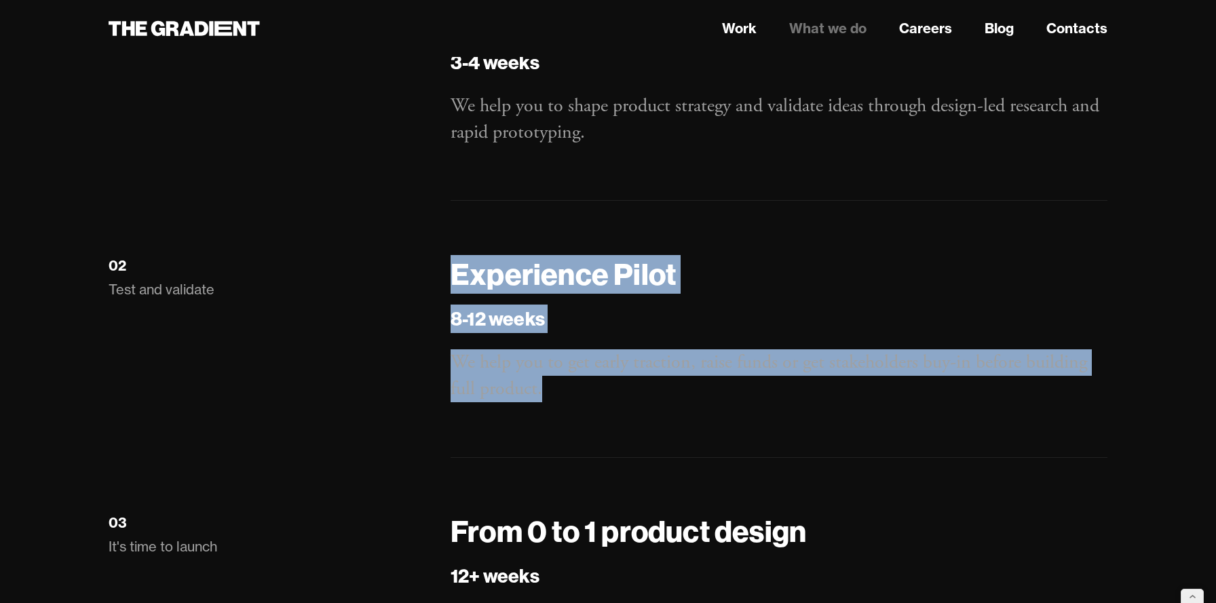
drag, startPoint x: 562, startPoint y: 391, endPoint x: 448, endPoint y: 264, distance: 170.1
click at [448, 264] on div "Experience Pilot 8-12 weeks We help you to get early traction, raise funds or g…" at bounding box center [779, 383] width 684 height 257
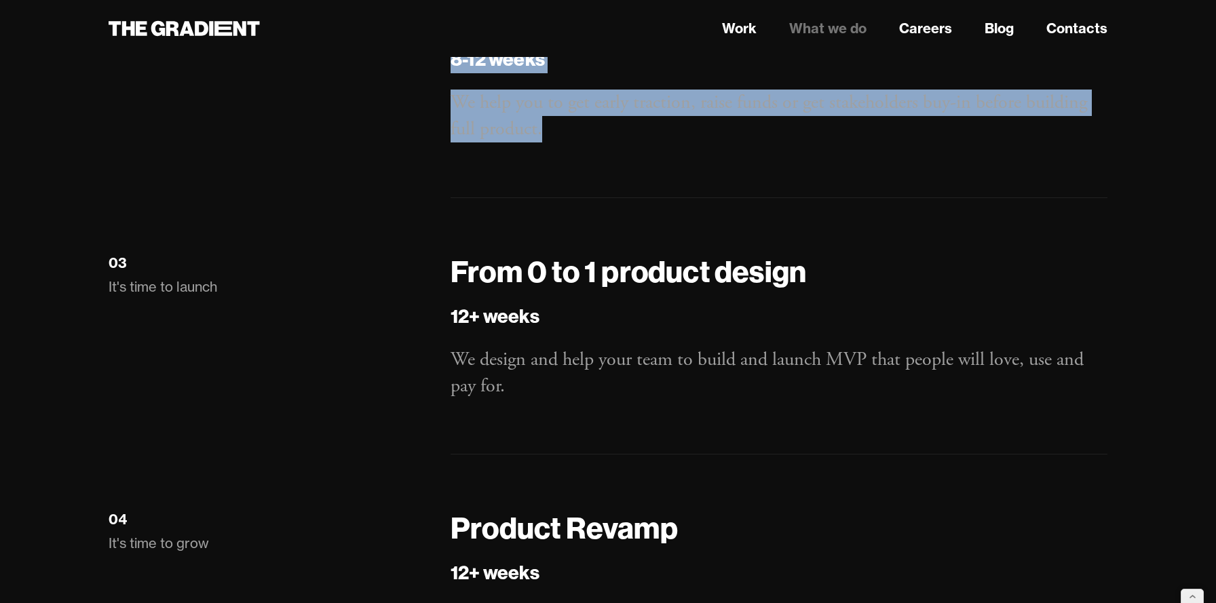
scroll to position [2161, 0]
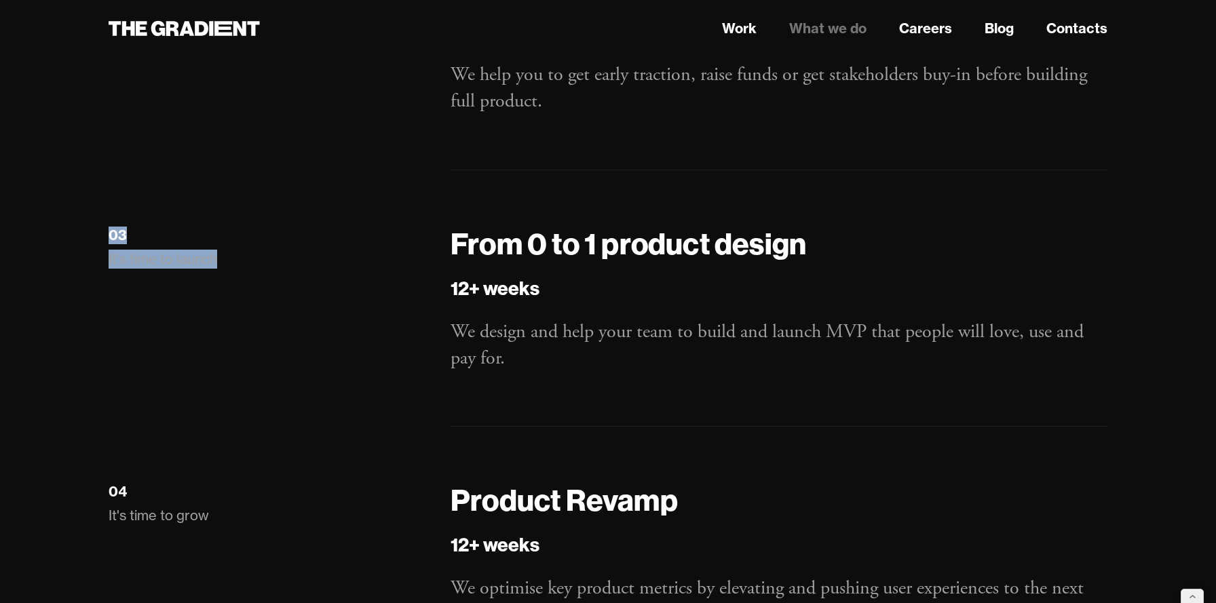
drag, startPoint x: 240, startPoint y: 255, endPoint x: 106, endPoint y: 239, distance: 135.2
click at [106, 239] on div "03 It's time to launch" at bounding box center [266, 353] width 342 height 257
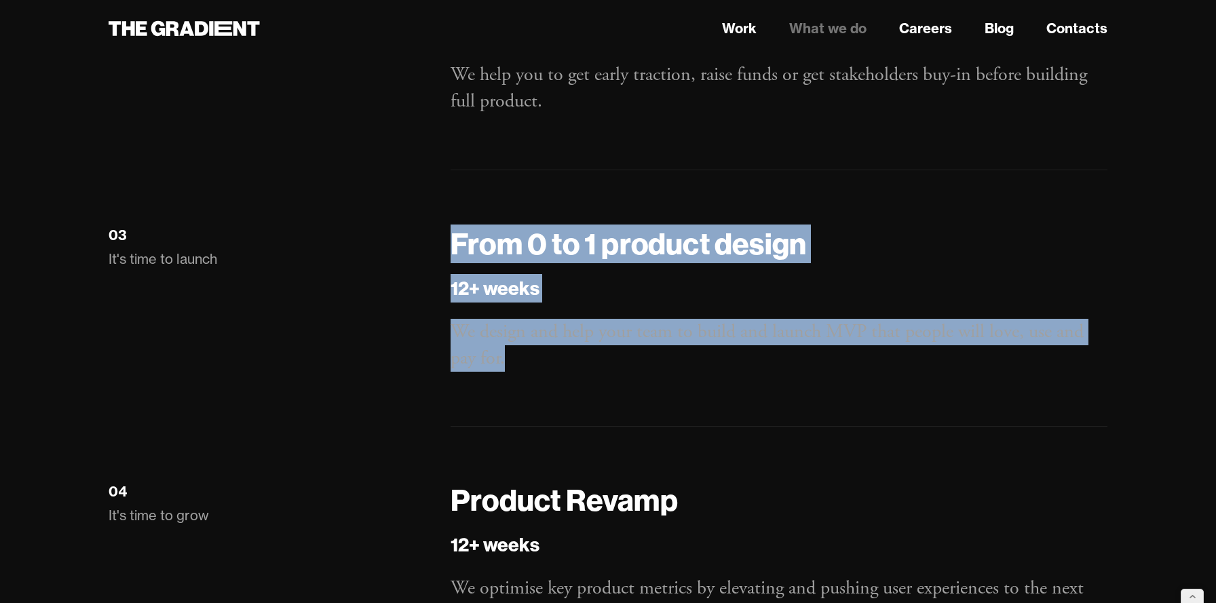
drag, startPoint x: 528, startPoint y: 374, endPoint x: 444, endPoint y: 240, distance: 157.5
click at [444, 240] on div "From 0 to 1 product design 12+ weeks We design and help your team to build and …" at bounding box center [779, 353] width 684 height 257
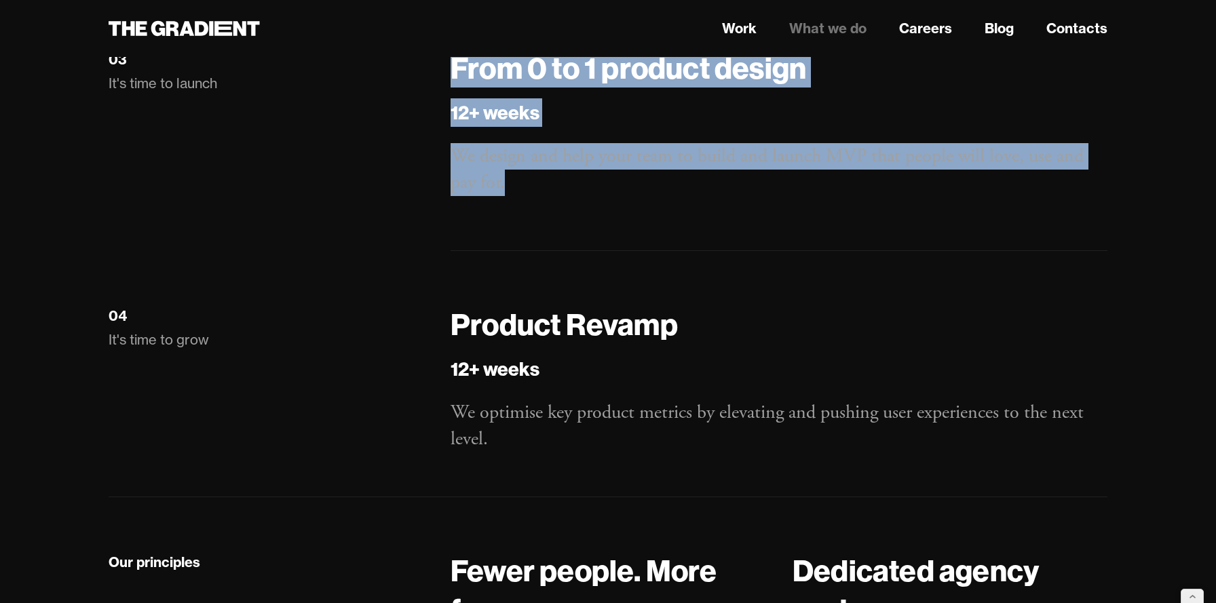
scroll to position [2365, 0]
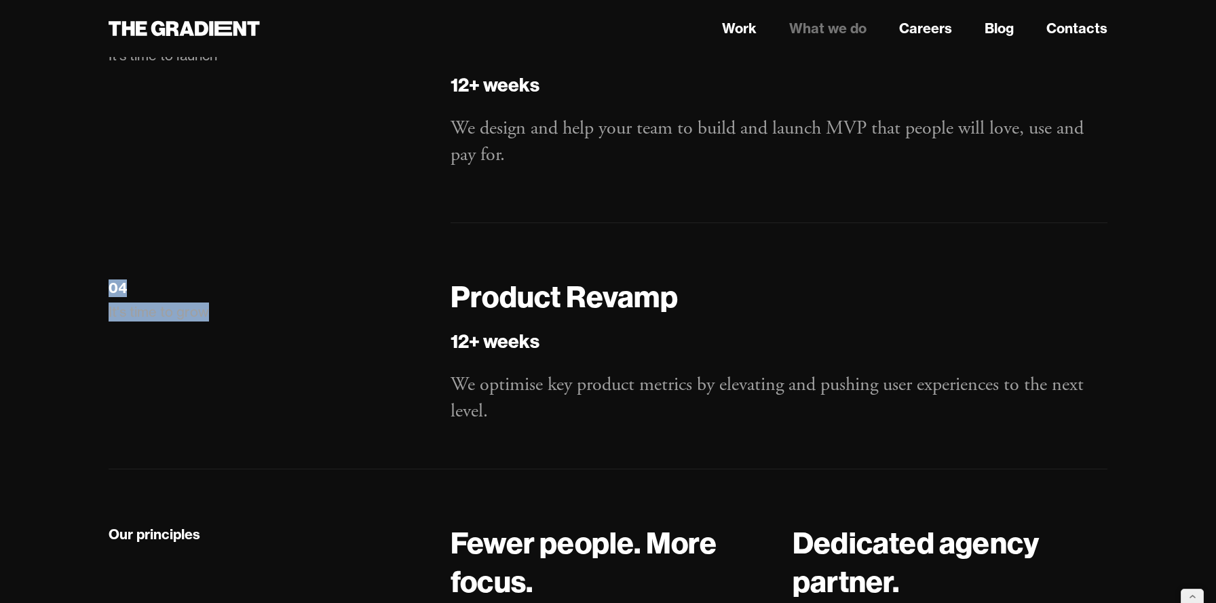
drag, startPoint x: 249, startPoint y: 311, endPoint x: 102, endPoint y: 293, distance: 147.7
click at [102, 293] on div "04 It's time to grow" at bounding box center [266, 351] width 342 height 148
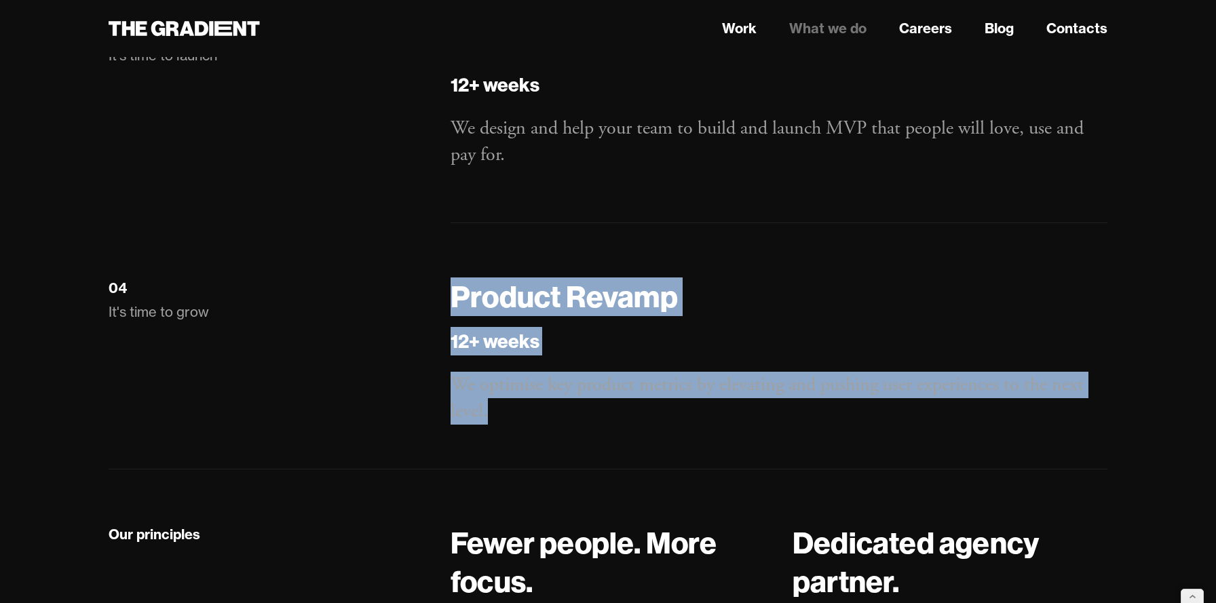
drag, startPoint x: 520, startPoint y: 437, endPoint x: 449, endPoint y: 281, distance: 171.5
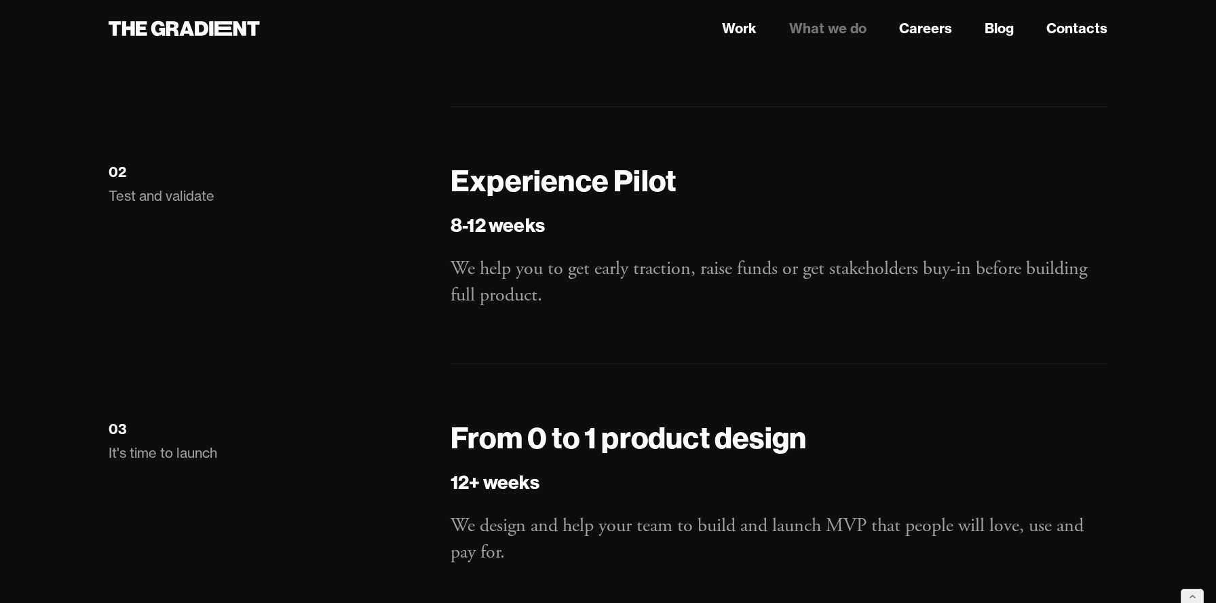
scroll to position [1989, 0]
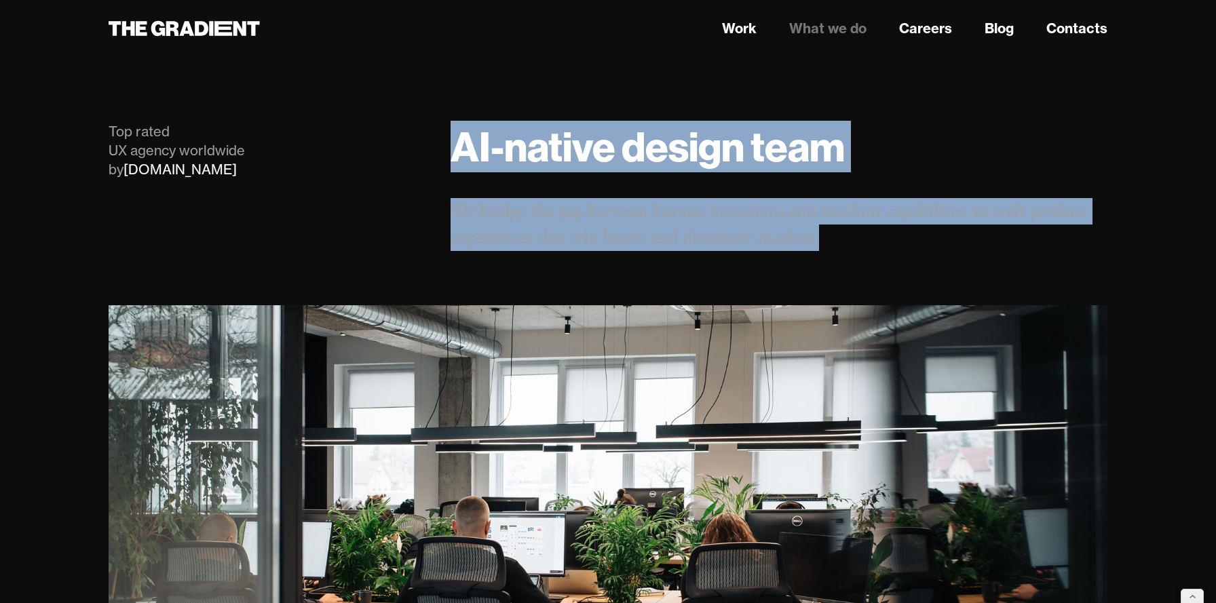
drag, startPoint x: 835, startPoint y: 241, endPoint x: 456, endPoint y: 146, distance: 390.9
click at [456, 146] on div "AI-native design team We bridge the gap between human intentions and machine ca…" at bounding box center [779, 186] width 684 height 129
copy div "AI-native design team We bridge the gap between human intentions and machine ca…"
